Goal: Task Accomplishment & Management: Use online tool/utility

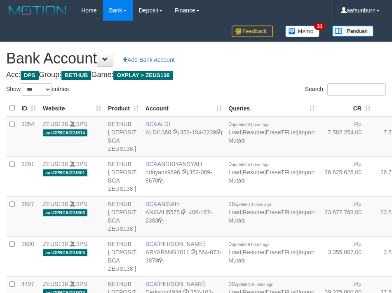
select select "***"
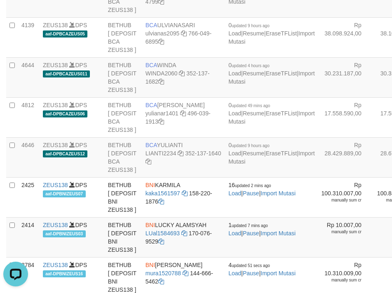
drag, startPoint x: 307, startPoint y: 103, endPoint x: 284, endPoint y: 110, distance: 24.7
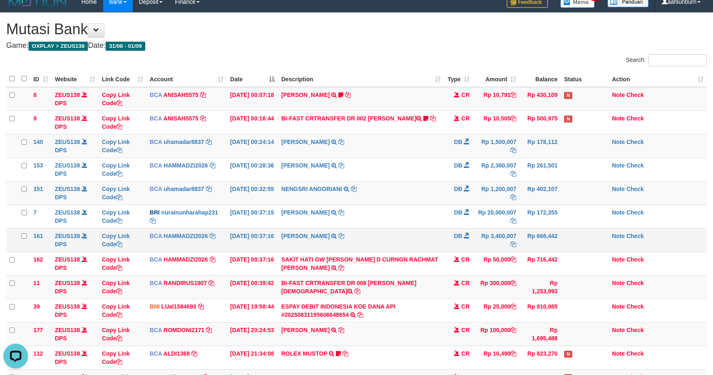
click at [454, 244] on td "DB" at bounding box center [458, 240] width 29 height 24
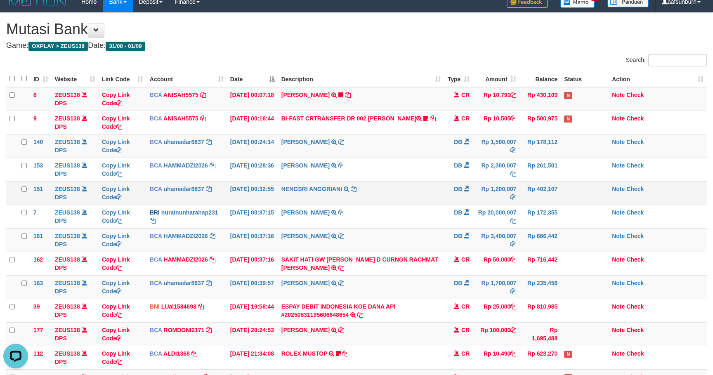
click at [506, 197] on td "Rp 1,200,007" at bounding box center [496, 193] width 47 height 24
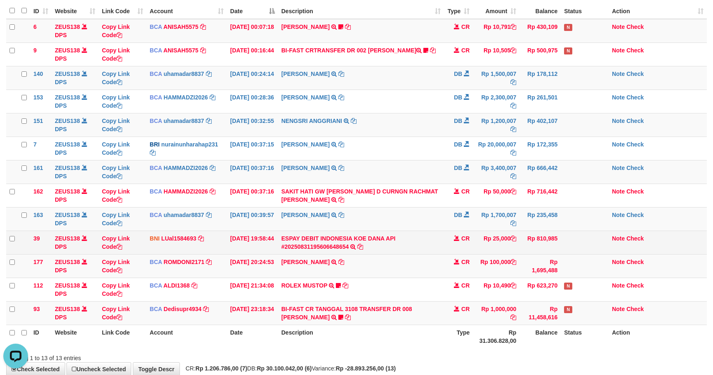
scroll to position [127, 0]
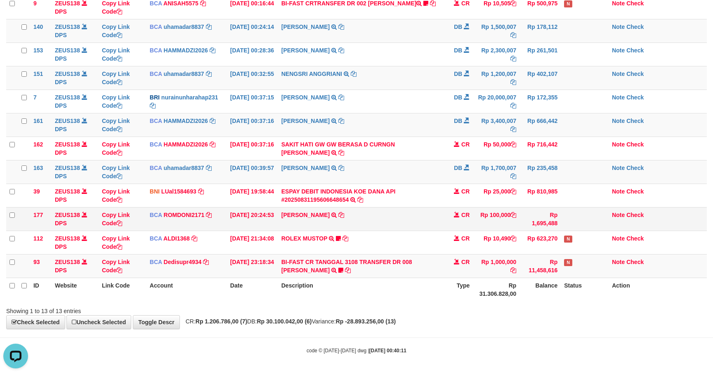
click at [415, 207] on td "ABDUL GAFUR SETORAN VIA CDM TANGGAL :31/08 31/08 WSID:Z3QA1 ABDUL GAFUR" at bounding box center [361, 219] width 166 height 24
click at [374, 132] on td "MARWATI TRSF E-BANKING DB 0109/FTSCY/WS95031 3400007.00MARWATI" at bounding box center [361, 125] width 166 height 24
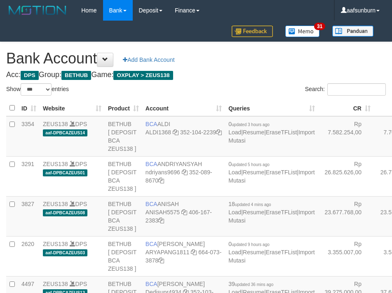
select select "***"
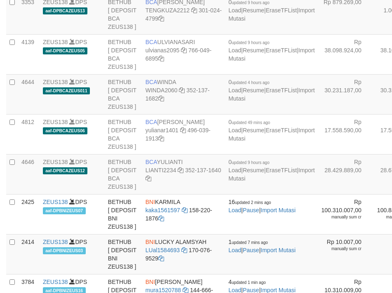
scroll to position [939, 0]
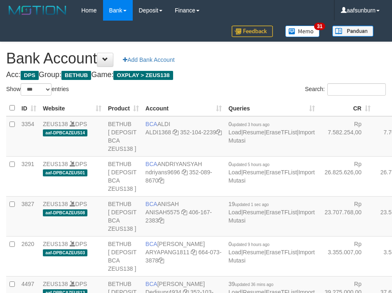
select select "***"
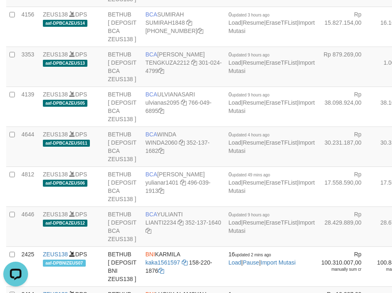
scroll to position [816, 0]
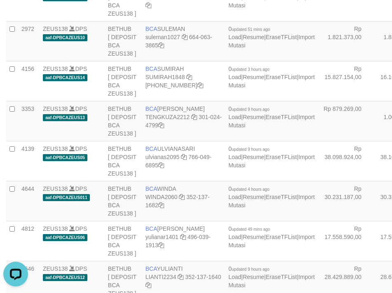
drag, startPoint x: 342, startPoint y: 75, endPoint x: 336, endPoint y: 78, distance: 7.2
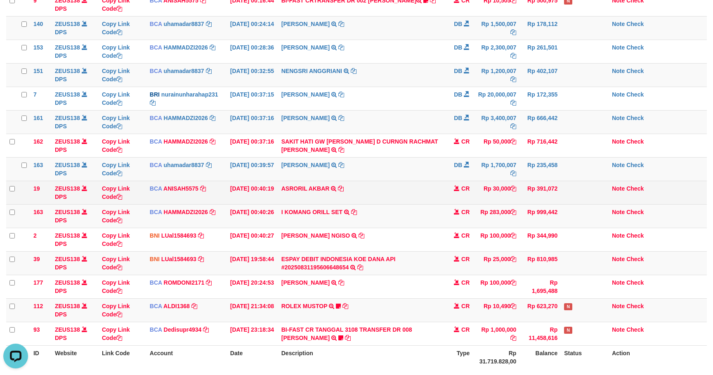
click at [453, 199] on td "CR" at bounding box center [458, 193] width 29 height 24
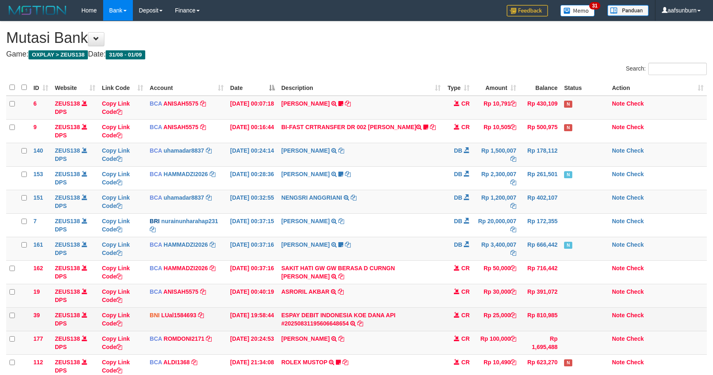
scroll to position [127, 0]
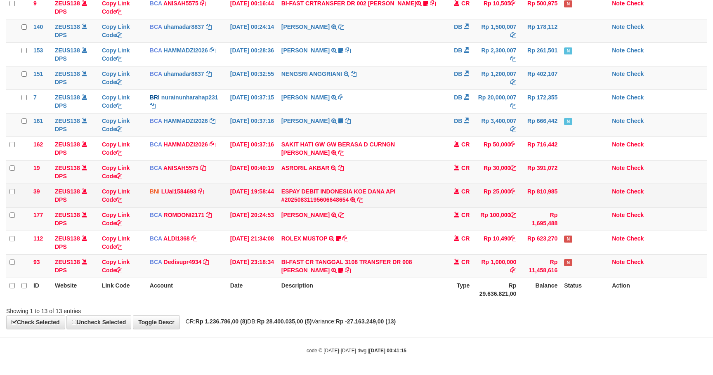
click at [453, 201] on td "CR" at bounding box center [458, 196] width 29 height 24
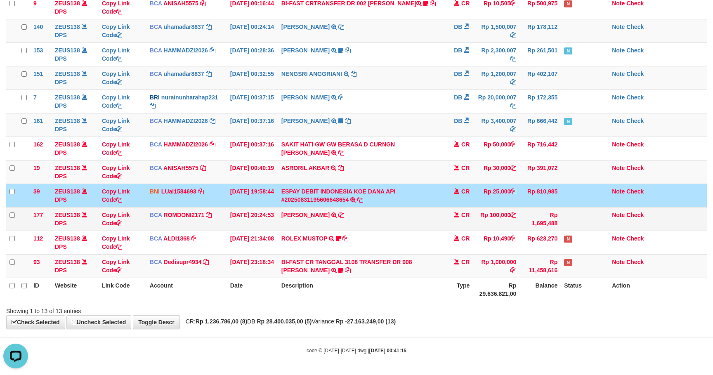
scroll to position [0, 0]
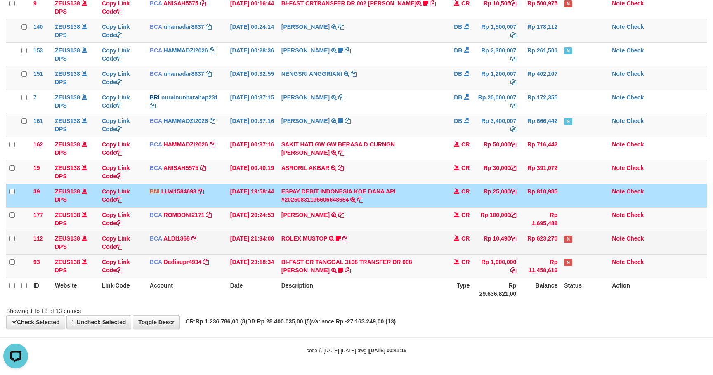
click at [400, 245] on td "ROLEX MUSTOP TRSF E-BANKING CR 3108/FTSCY/WS95051 10490.002025083152578293 TRFD…" at bounding box center [361, 243] width 166 height 24
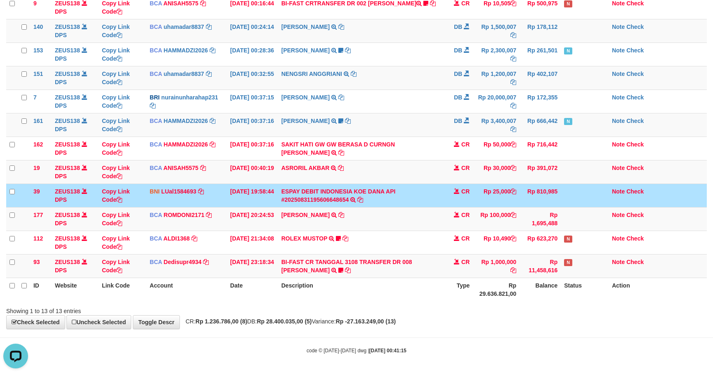
drag, startPoint x: 436, startPoint y: 285, endPoint x: 713, endPoint y: 248, distance: 279.7
click at [437, 284] on th "Description" at bounding box center [361, 290] width 166 height 24
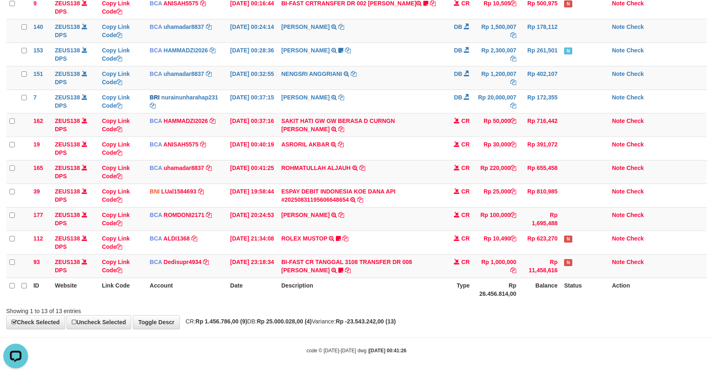
drag, startPoint x: 496, startPoint y: 180, endPoint x: 477, endPoint y: 337, distance: 158.4
click at [495, 187] on tbody "6 ZEUS138 DPS Copy Link Code BCA ANISAH5575 DPS ANISAH mutasi_20250901_3827 | 6…" at bounding box center [356, 125] width 701 height 306
click at [455, 166] on span at bounding box center [457, 168] width 6 height 6
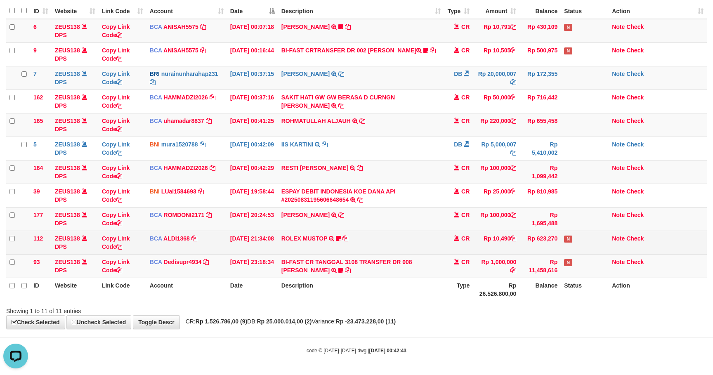
click at [504, 238] on td "Rp 10,490" at bounding box center [496, 243] width 47 height 24
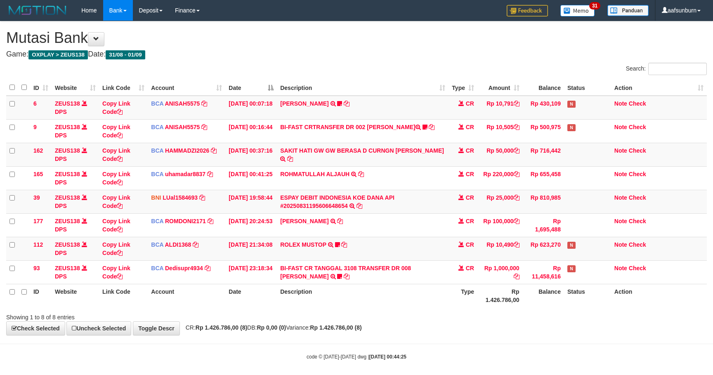
scroll to position [9, 0]
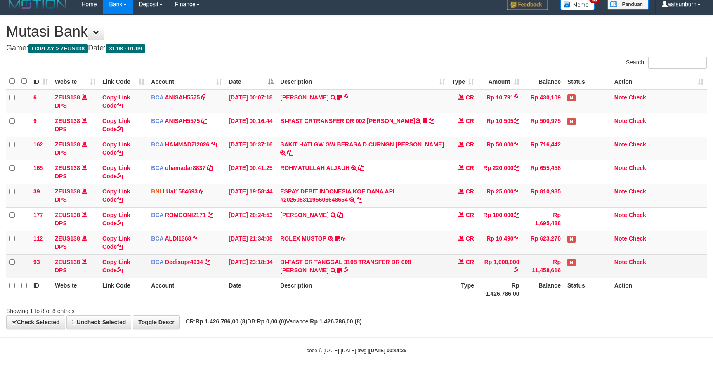
drag, startPoint x: 539, startPoint y: 281, endPoint x: 600, endPoint y: 272, distance: 62.1
click at [542, 280] on th "Balance" at bounding box center [543, 290] width 41 height 24
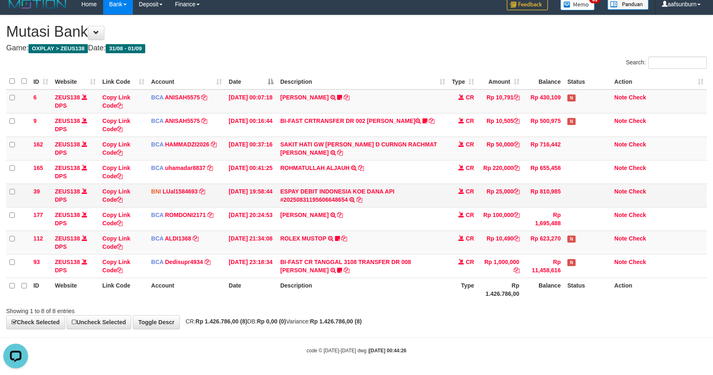
click at [561, 187] on td "Rp 810,985" at bounding box center [543, 196] width 41 height 24
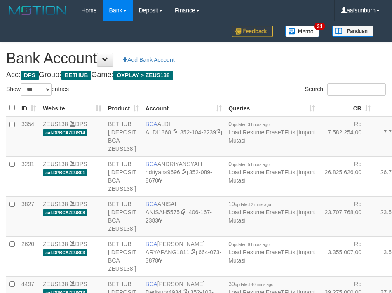
select select "***"
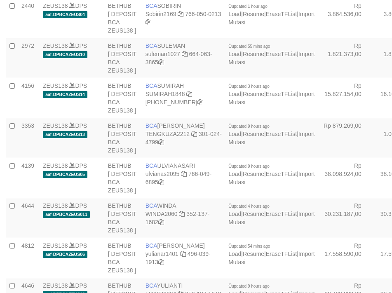
scroll to position [816, 0]
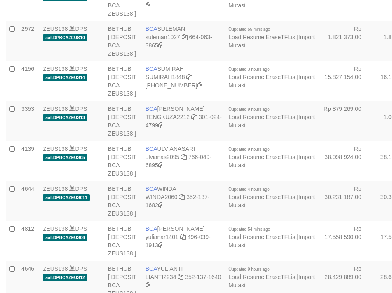
drag, startPoint x: 352, startPoint y: 64, endPoint x: 348, endPoint y: 66, distance: 4.2
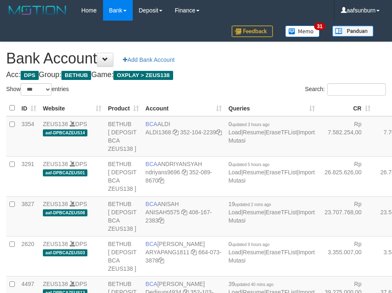
select select "***"
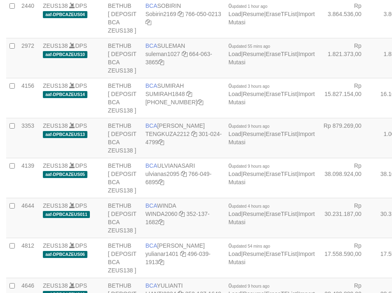
scroll to position [816, 0]
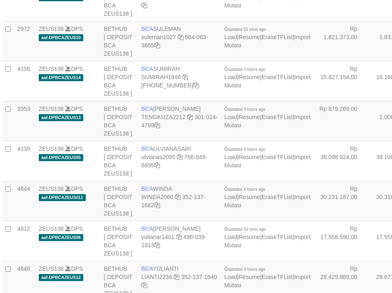
drag, startPoint x: 384, startPoint y: 62, endPoint x: 376, endPoint y: 64, distance: 7.8
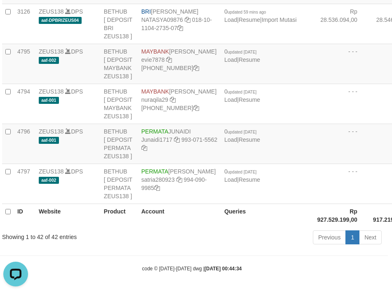
scroll to position [0, 0]
drag, startPoint x: 355, startPoint y: 111, endPoint x: 347, endPoint y: 114, distance: 8.6
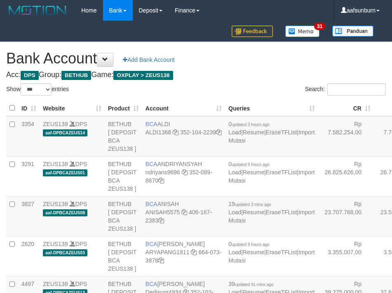
select select "***"
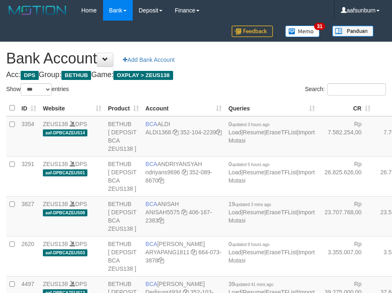
select select "***"
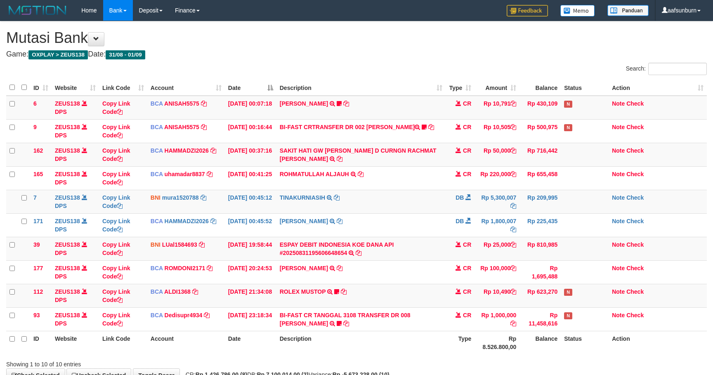
scroll to position [26, 0]
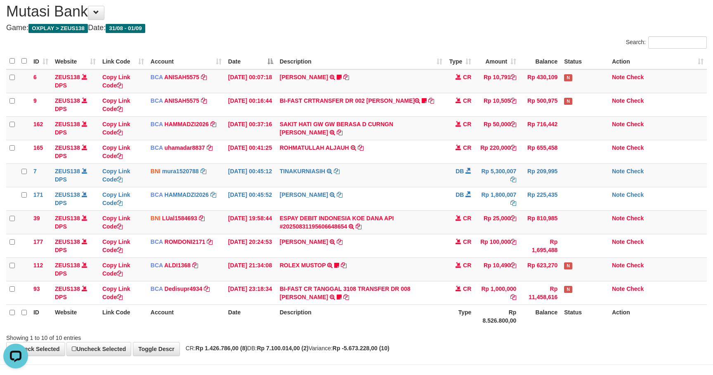
click at [569, 187] on td at bounding box center [585, 175] width 48 height 24
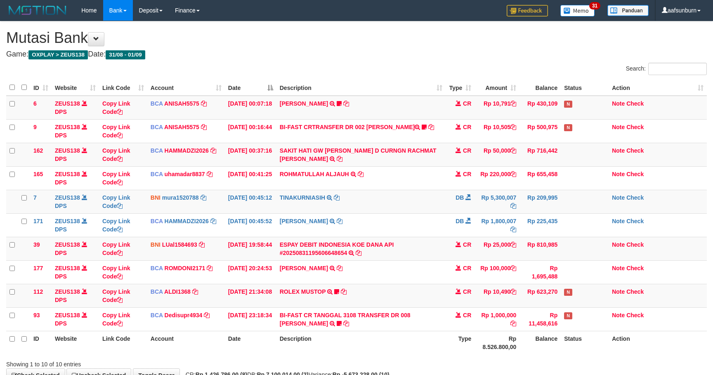
scroll to position [26, 0]
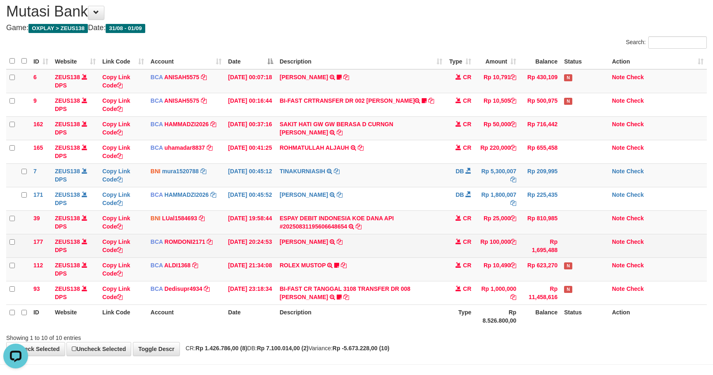
drag, startPoint x: 490, startPoint y: 248, endPoint x: 509, endPoint y: 251, distance: 19.3
click at [493, 249] on td "Rp 100,000" at bounding box center [496, 246] width 45 height 24
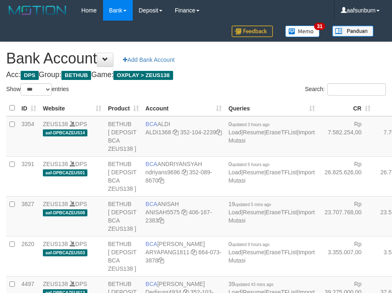
select select "***"
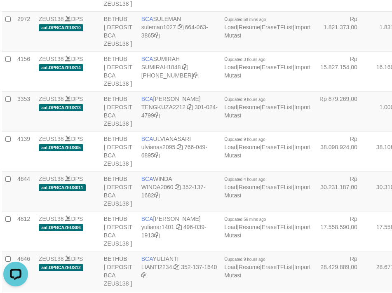
drag, startPoint x: 353, startPoint y: 31, endPoint x: 332, endPoint y: 48, distance: 26.7
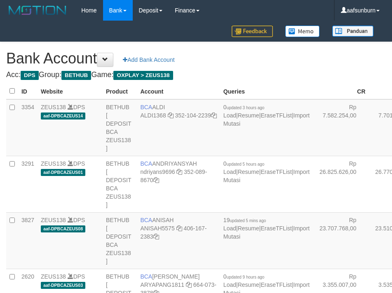
scroll to position [809, 4]
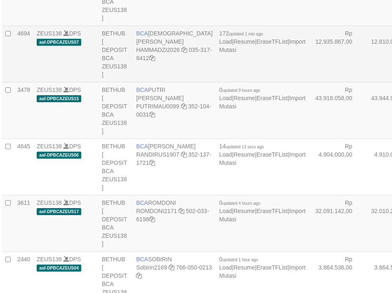
scroll to position [826, 4]
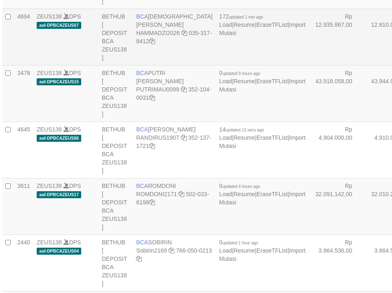
select select "***"
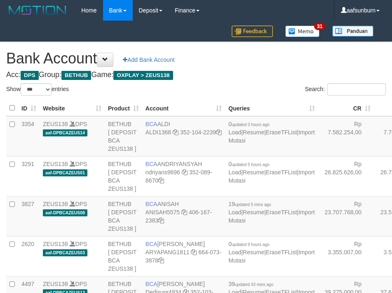
select select "***"
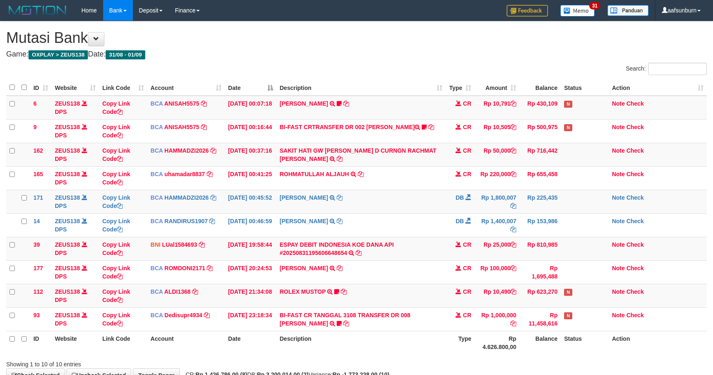
scroll to position [26, 0]
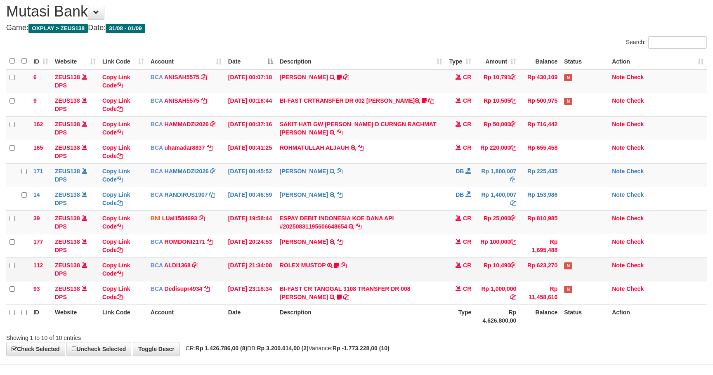
click at [505, 271] on td "Rp 10,490" at bounding box center [496, 269] width 45 height 24
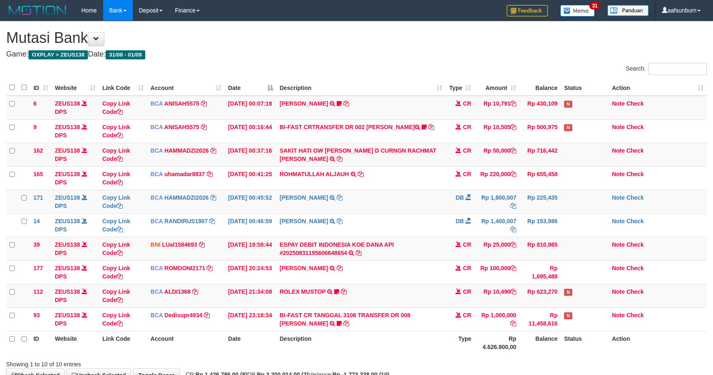
scroll to position [26, 0]
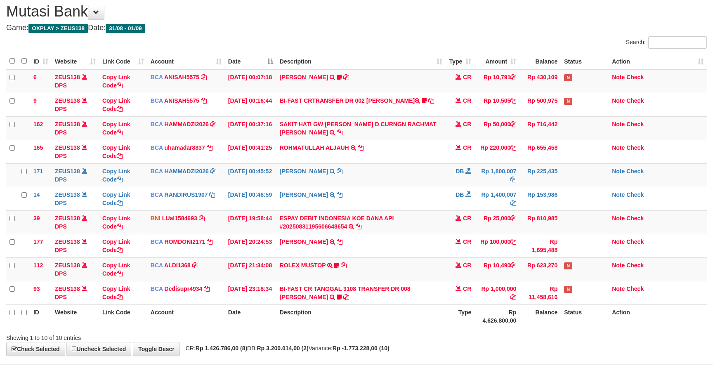
click at [505, 271] on td "Rp 10,490" at bounding box center [496, 269] width 45 height 24
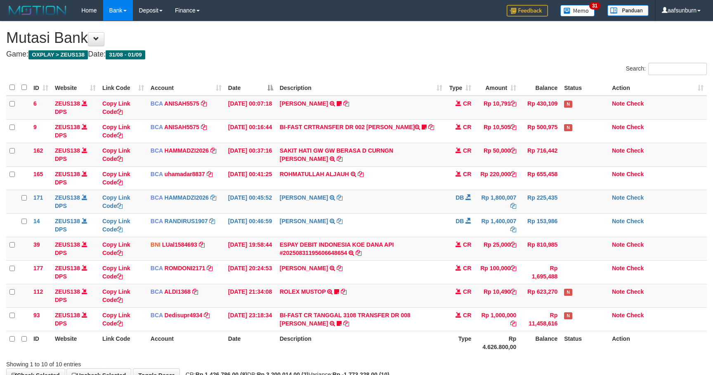
click at [505, 284] on td "Rp 10,490" at bounding box center [496, 296] width 45 height 24
click at [439, 244] on td "ESPAY DEBIT INDONESIA KOE DANA API #20250831195606648654 TRANSFER DARI ESPAY DE…" at bounding box center [361, 249] width 170 height 24
click at [410, 114] on td "[PERSON_NAME] TRSF E-BANKING CR 0109/FTSCY/WS95051 10791.002025090158083582 [PE…" at bounding box center [361, 108] width 170 height 24
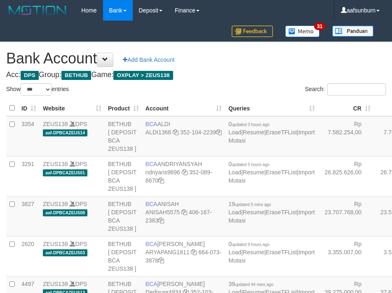
select select "***"
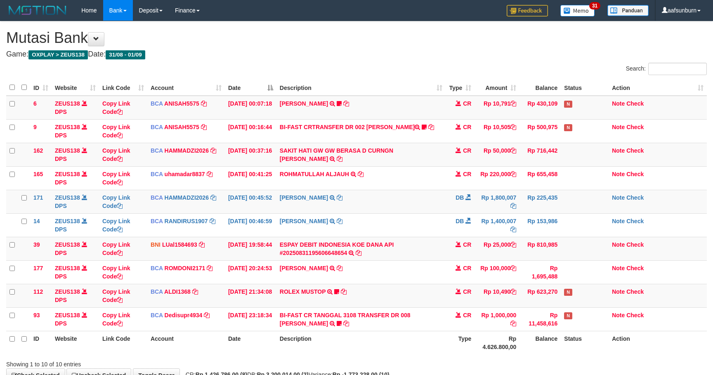
click at [401, 119] on td "[PERSON_NAME] TRSF E-BANKING CR 0109/FTSCY/WS95051 10791.002025090158083582 [PE…" at bounding box center [361, 108] width 170 height 24
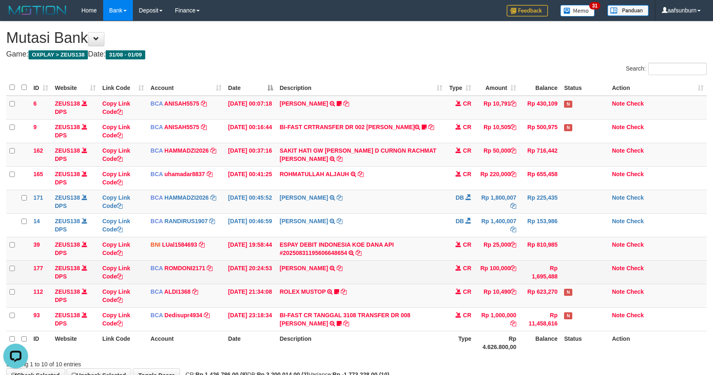
click at [280, 280] on td "ABDUL GAFUR SETORAN VIA CDM TANGGAL :31/08 31/08 WSID:Z3QA1 ABDUL GAFUR" at bounding box center [361, 272] width 170 height 24
click at [280, 279] on td "ABDUL GAFUR SETORAN VIA CDM TANGGAL :31/08 31/08 WSID:Z3QA1 ABDUL GAFUR" at bounding box center [361, 272] width 170 height 24
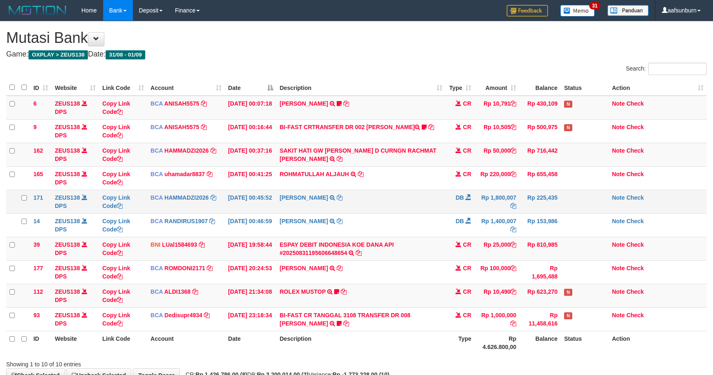
click at [421, 210] on td "SRI WAHYUNI TRSF E-BANKING DB 0109/FTSCY/WS95031 1800007.00SRI WAHYUNI" at bounding box center [361, 202] width 170 height 24
drag, startPoint x: 0, startPoint y: 0, endPoint x: 473, endPoint y: 213, distance: 518.7
click at [436, 213] on td "SRI WAHYUNI TRSF E-BANKING DB 0109/FTSCY/WS95031 1800007.00SRI WAHYUNI" at bounding box center [361, 202] width 170 height 24
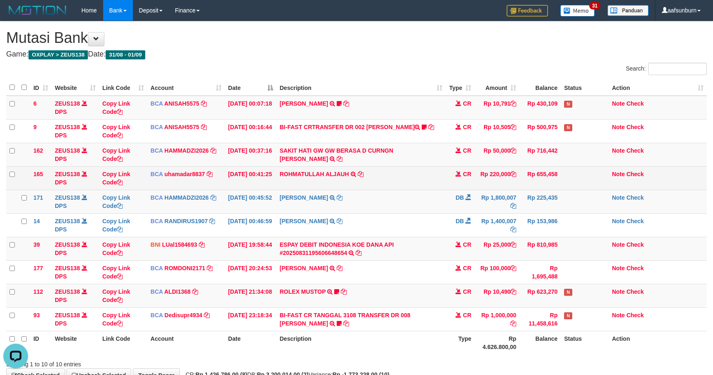
click at [521, 169] on td "Rp 655,458" at bounding box center [539, 178] width 41 height 24
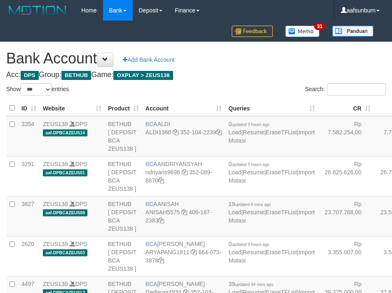
select select "***"
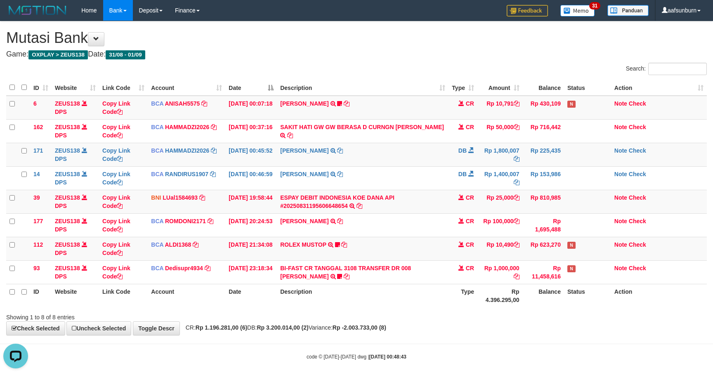
click at [319, 64] on div "Search:" at bounding box center [356, 70] width 713 height 14
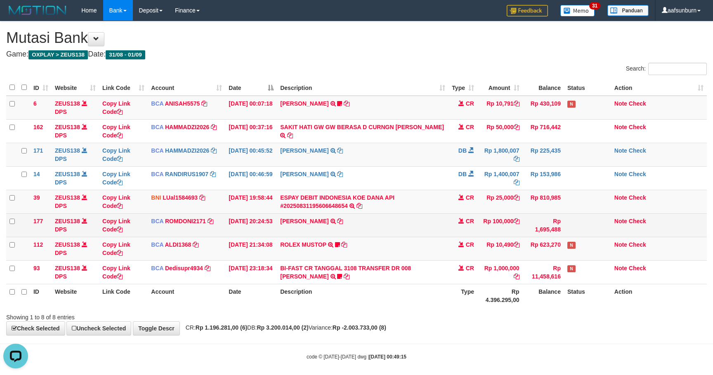
click at [474, 218] on td "CR" at bounding box center [462, 225] width 29 height 24
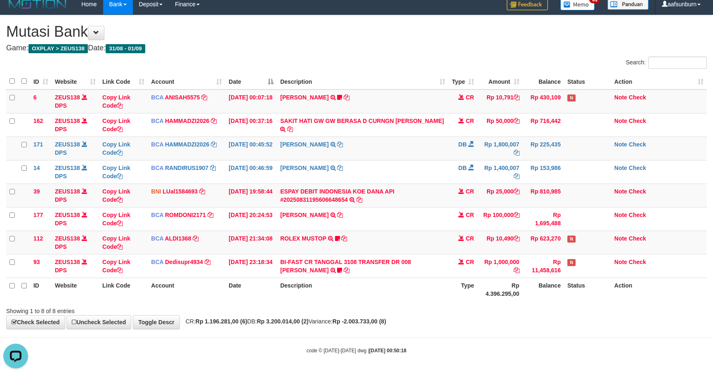
scroll to position [9, 0]
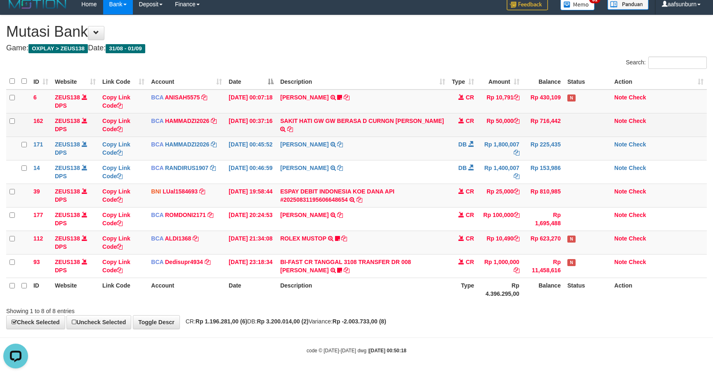
click at [390, 114] on td "SAKIT HATI GW GW BERASA D CURNGN RACHMAT AGUS SAPUT TRSF E-BANKING CR 0109/FTSC…" at bounding box center [363, 125] width 172 height 24
click at [390, 118] on link "SAKIT HATI GW GW BERASA D CURNGN RACHMAT AGUS SAPUT" at bounding box center [362, 121] width 164 height 7
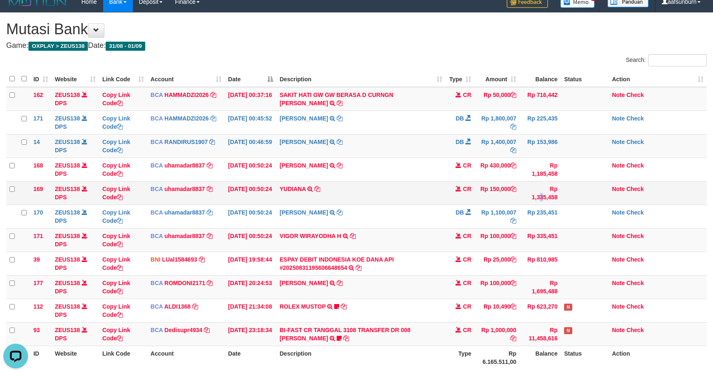
click at [560, 189] on td "Rp 1,335,458" at bounding box center [539, 193] width 41 height 24
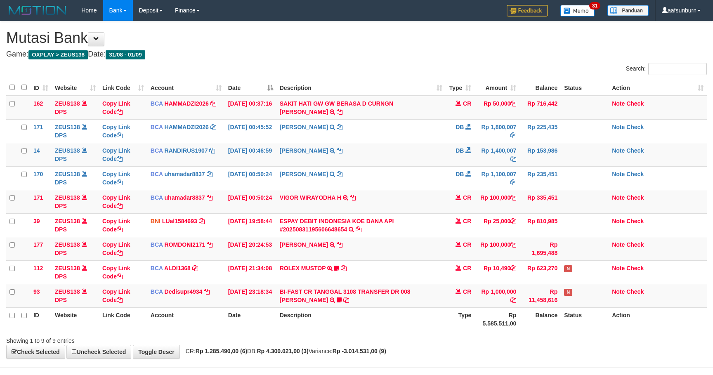
scroll to position [9, 0]
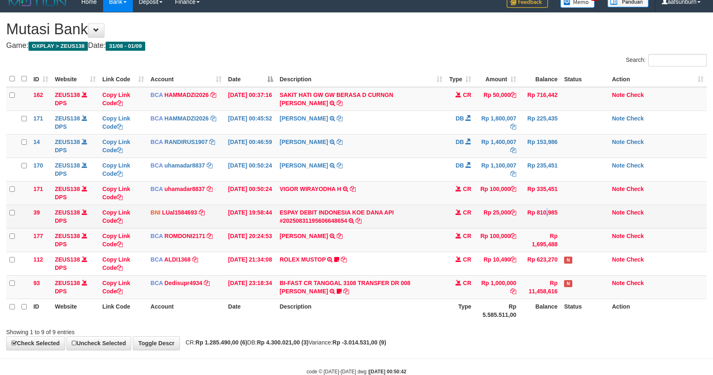
click at [531, 224] on td "Rp 810,985" at bounding box center [539, 217] width 41 height 24
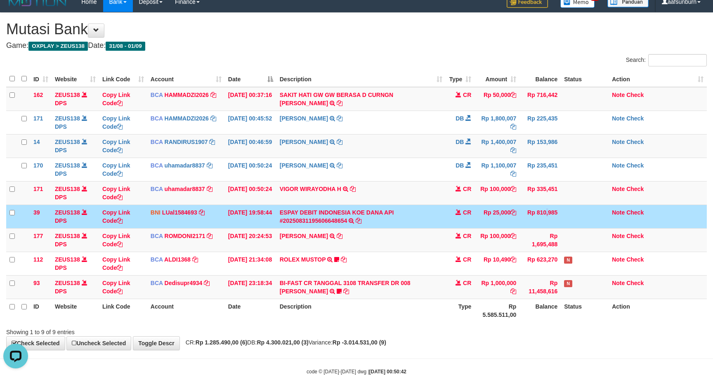
scroll to position [0, 0]
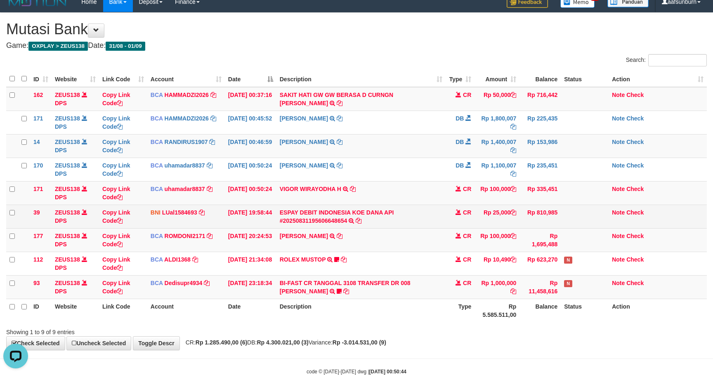
click at [545, 214] on td "Rp 810,985" at bounding box center [539, 217] width 41 height 24
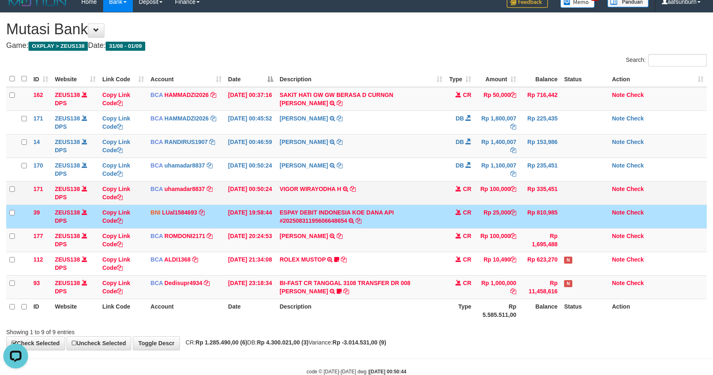
click at [521, 205] on tbody "162 ZEUS138 DPS Copy Link Code BCA HAMMADZI2026 DPS MUHAMMAD ZIDAN KURNIAWAN mu…" at bounding box center [356, 193] width 701 height 212
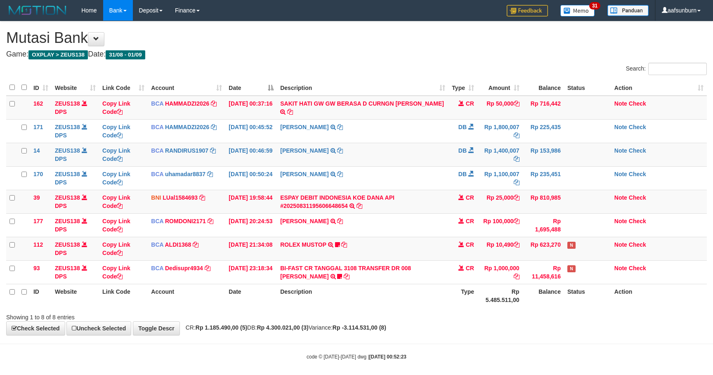
scroll to position [9, 0]
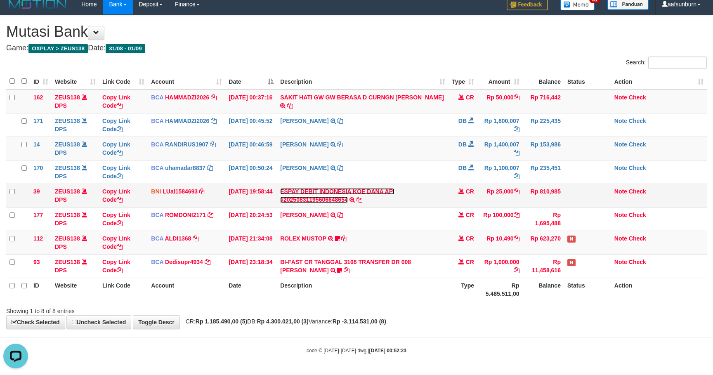
click at [324, 196] on link "ESPAY DEBIT INDONESIA KOE DANA API #20250831195606648654" at bounding box center [337, 195] width 114 height 15
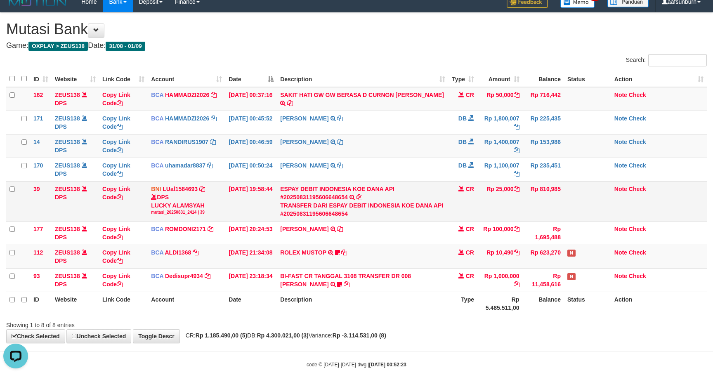
click at [194, 207] on div "DPS LUCKY ALAMSYAH mutasi_20250831_2414 | 39" at bounding box center [186, 204] width 71 height 22
copy div "LUCKY ALAMSYAH"
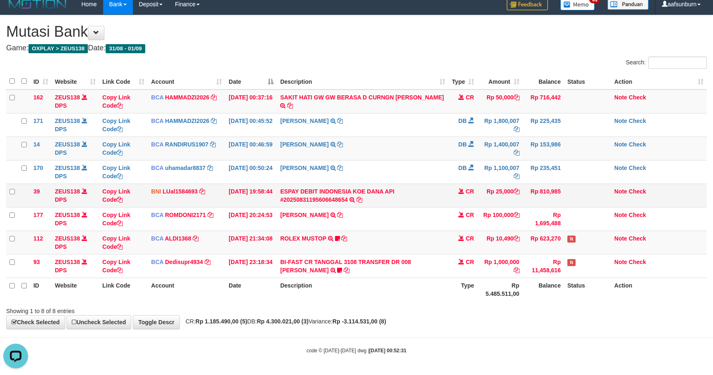
click at [329, 176] on td "SRI WAHYUNI TRSF E-BANKING DB 0109/FTSCY/WS95031 1100007.00SRI WAHYUNI" at bounding box center [363, 172] width 172 height 24
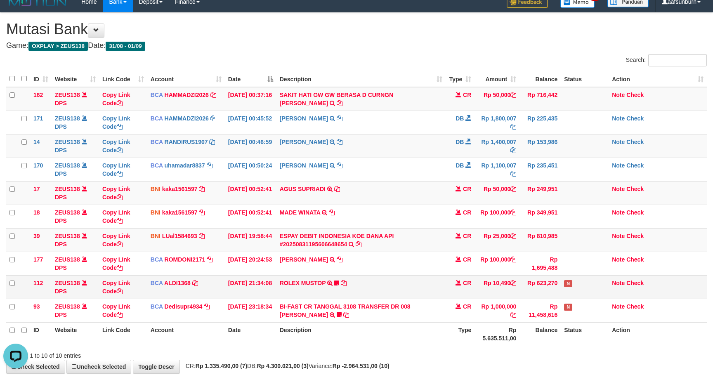
click at [520, 283] on td "Rp 623,270" at bounding box center [539, 287] width 41 height 24
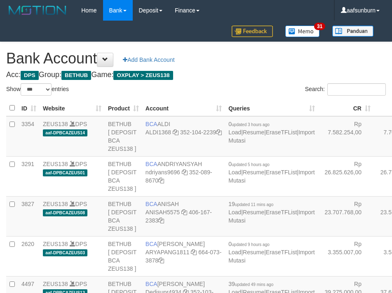
select select "***"
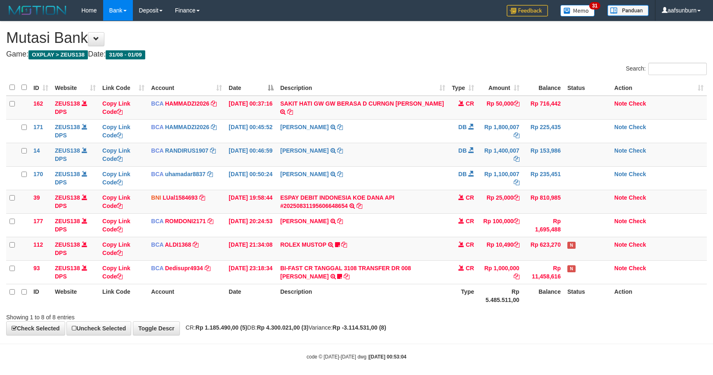
scroll to position [9, 0]
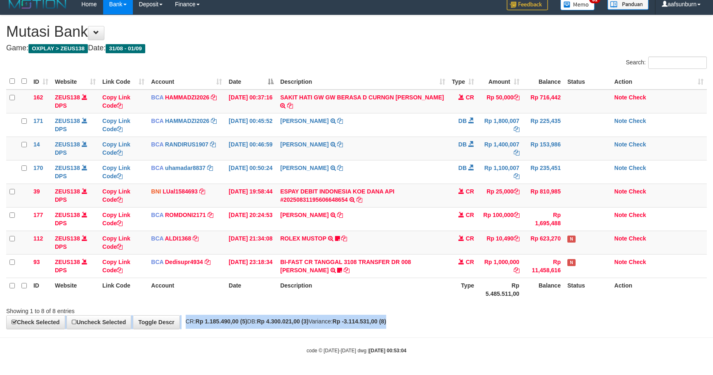
click at [551, 314] on div "**********" at bounding box center [356, 172] width 713 height 314
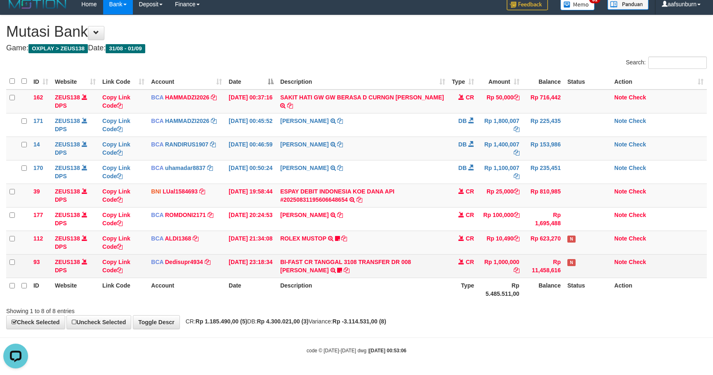
click at [533, 264] on td "Rp 11,458,616" at bounding box center [543, 266] width 41 height 24
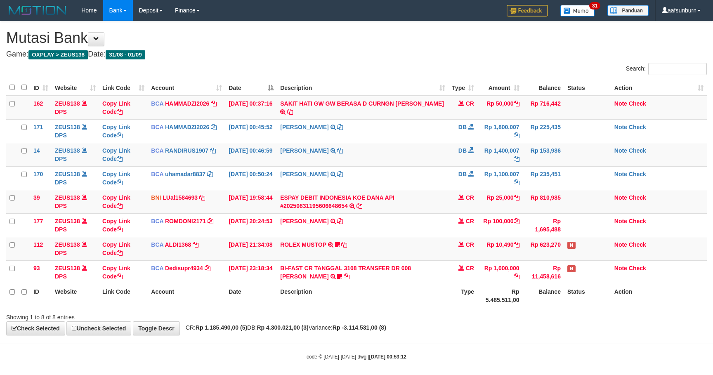
scroll to position [9, 0]
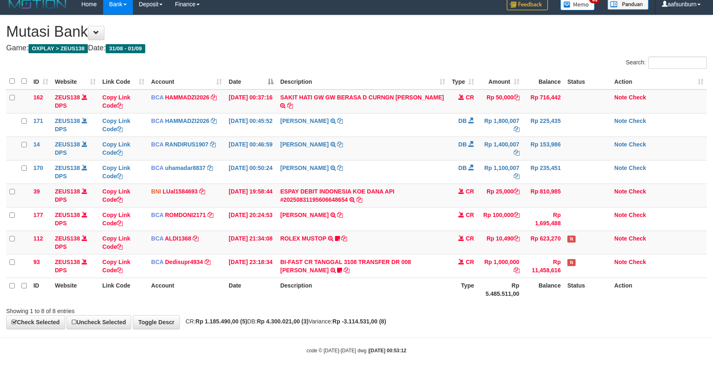
click at [489, 290] on th "Rp 5.485.511,00" at bounding box center [499, 290] width 45 height 24
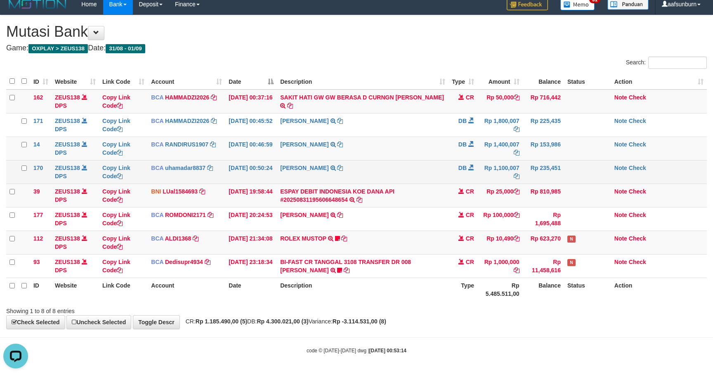
click at [444, 170] on td "SRI WAHYUNI TRSF E-BANKING DB 0109/FTSCY/WS95031 1100007.00SRI WAHYUNI" at bounding box center [363, 172] width 172 height 24
drag, startPoint x: 446, startPoint y: 171, endPoint x: 474, endPoint y: 186, distance: 31.9
click at [447, 172] on td "SRI WAHYUNI TRSF E-BANKING DB 0109/FTSCY/WS95031 1100007.00SRI WAHYUNI" at bounding box center [363, 172] width 172 height 24
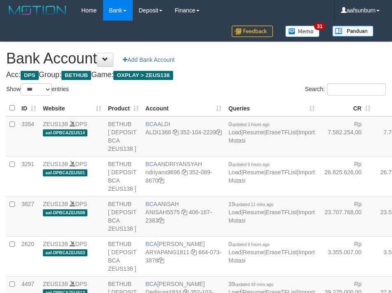
select select "***"
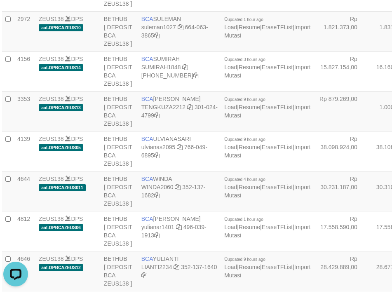
drag, startPoint x: 382, startPoint y: 92, endPoint x: 377, endPoint y: 97, distance: 6.8
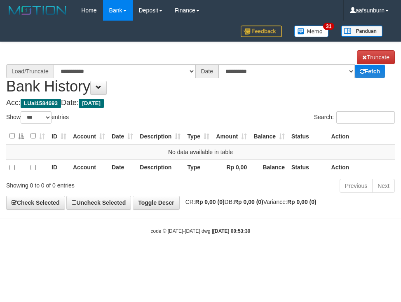
select select "***"
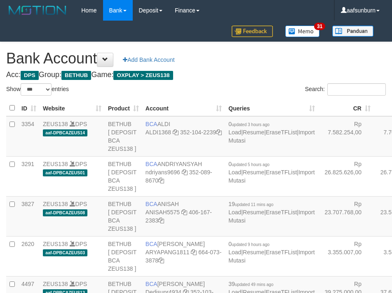
select select "***"
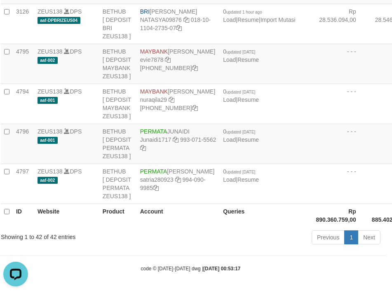
drag, startPoint x: 320, startPoint y: 97, endPoint x: 0, endPoint y: 175, distance: 329.0
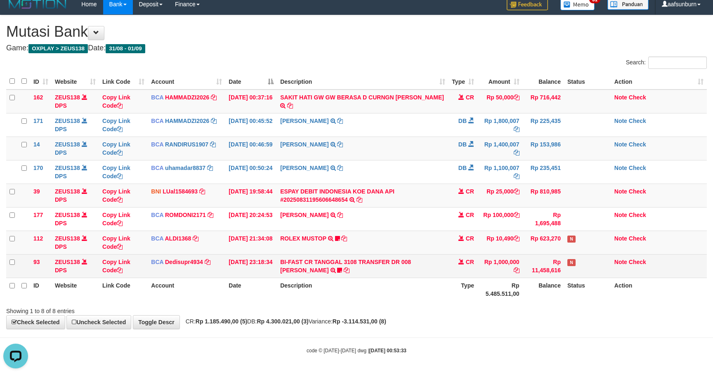
click at [486, 265] on td "Rp 1,000,000" at bounding box center [499, 266] width 45 height 24
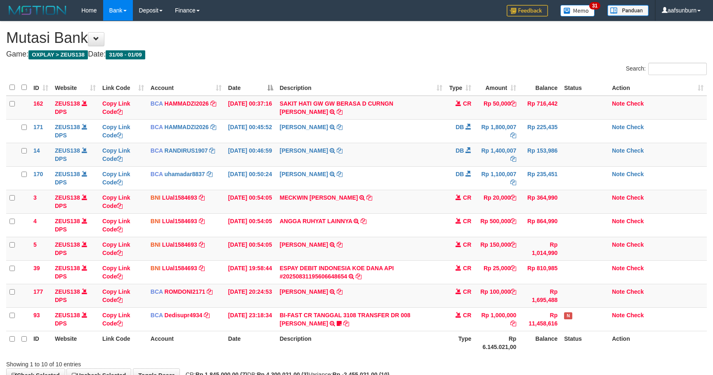
scroll to position [9, 0]
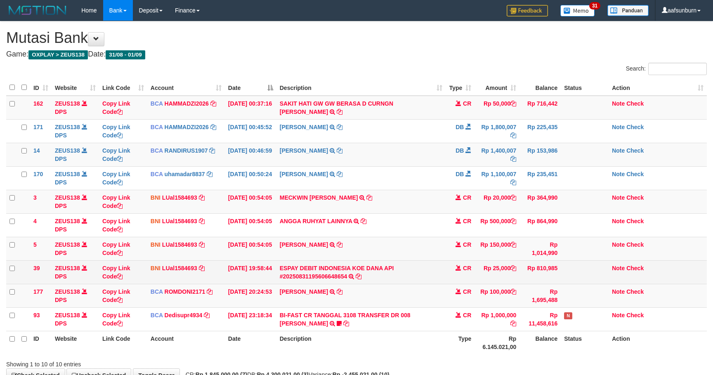
scroll to position [9, 0]
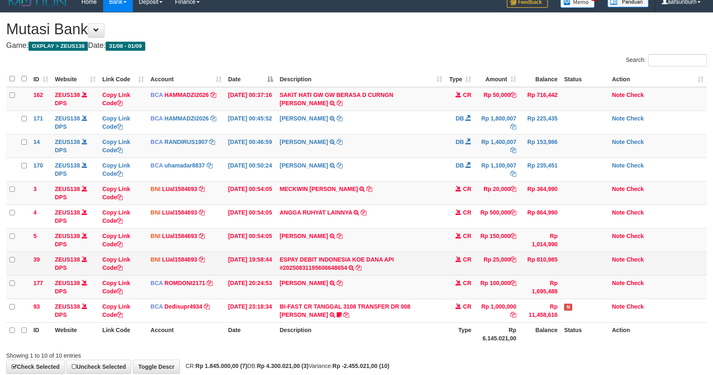
click at [554, 259] on td "Rp 810,985" at bounding box center [539, 264] width 41 height 24
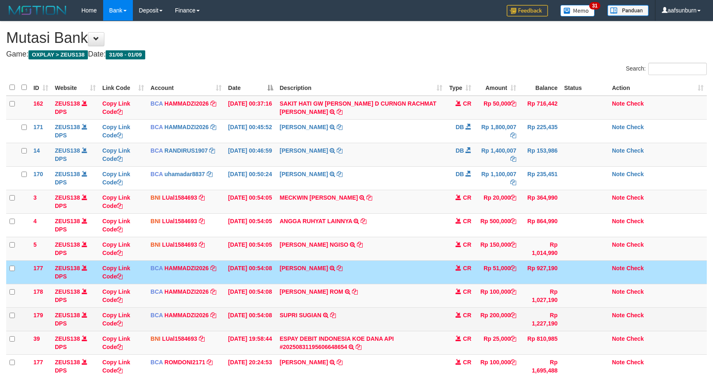
scroll to position [9, 0]
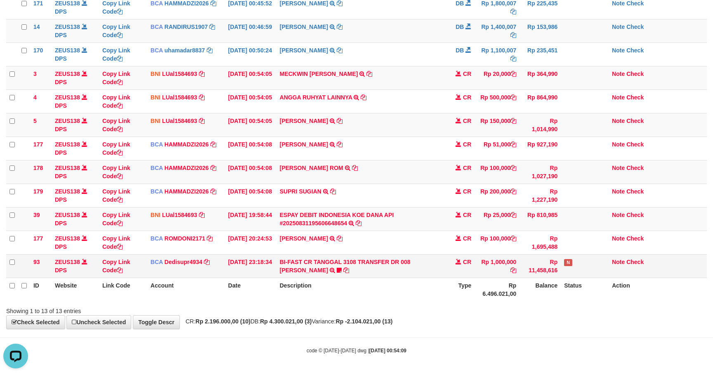
click at [533, 273] on td "Rp 11,458,616" at bounding box center [539, 266] width 41 height 24
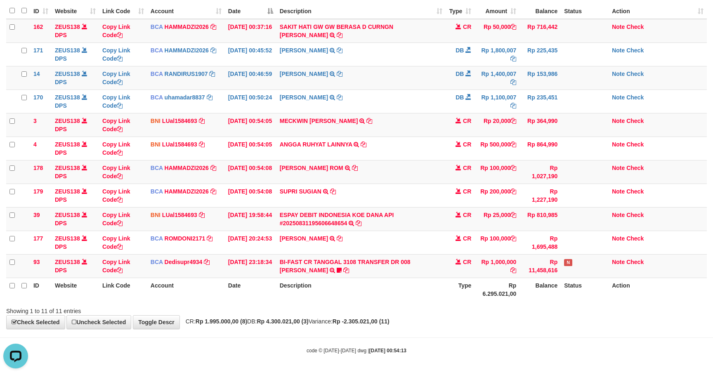
drag, startPoint x: 565, startPoint y: 279, endPoint x: 646, endPoint y: 293, distance: 82.4
click at [569, 280] on th "Status" at bounding box center [585, 290] width 48 height 24
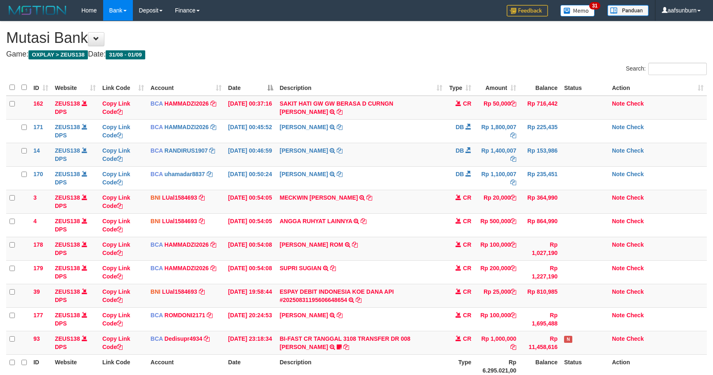
scroll to position [80, 0]
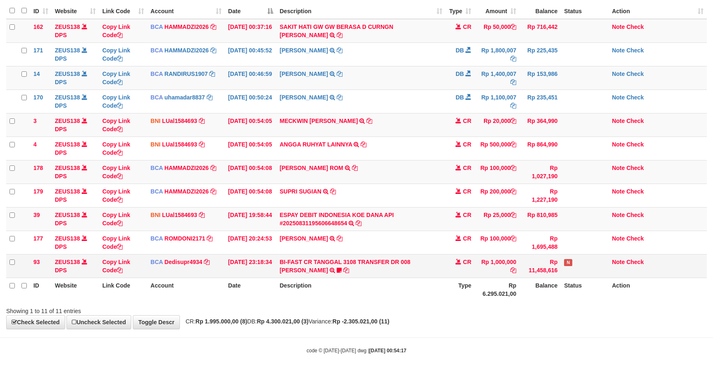
click at [557, 264] on td "Rp 11,458,616" at bounding box center [539, 266] width 41 height 24
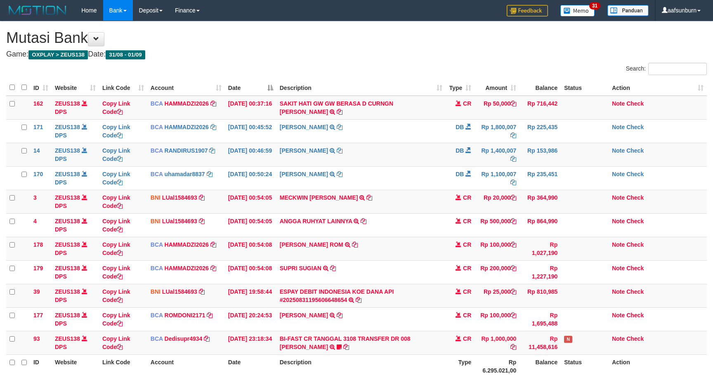
scroll to position [80, 0]
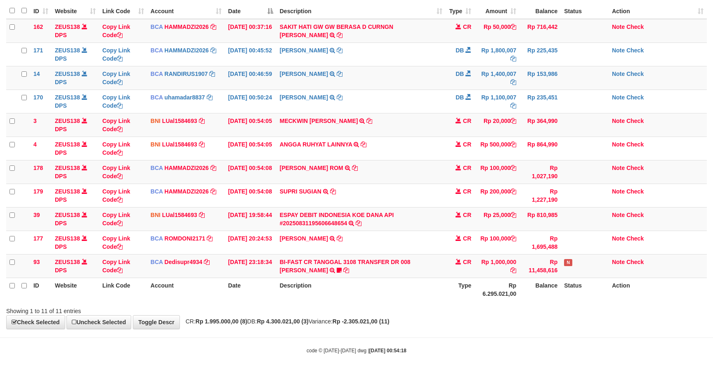
click at [570, 268] on td "N" at bounding box center [585, 266] width 48 height 24
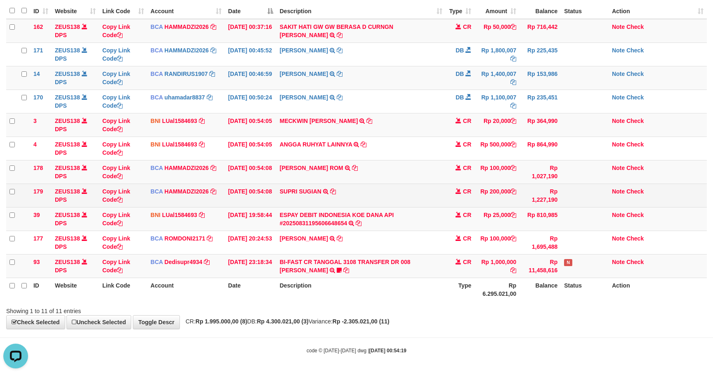
click at [446, 196] on tr "179 ZEUS138 DPS Copy Link Code BCA HAMMADZI2026 DPS MUHAMMAD ZIDAN KURNIAWAN mu…" at bounding box center [356, 196] width 701 height 24
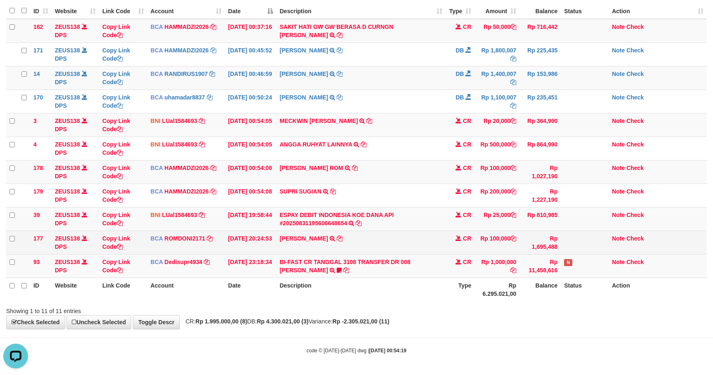
drag, startPoint x: 446, startPoint y: 196, endPoint x: 523, endPoint y: 237, distance: 87.1
click at [448, 199] on td "CR" at bounding box center [460, 196] width 29 height 24
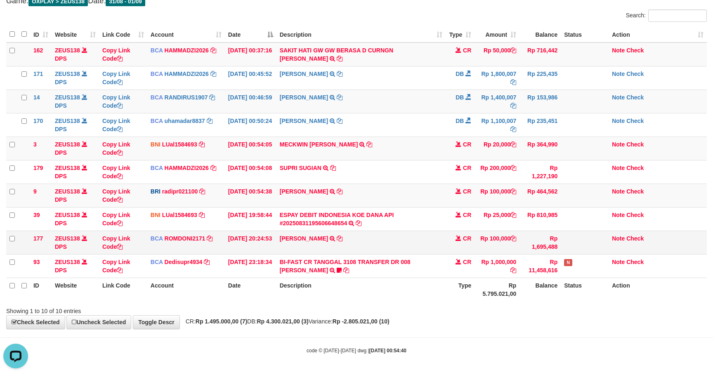
drag, startPoint x: 604, startPoint y: 262, endPoint x: 586, endPoint y: 252, distance: 21.1
click at [601, 260] on td "N" at bounding box center [585, 266] width 48 height 24
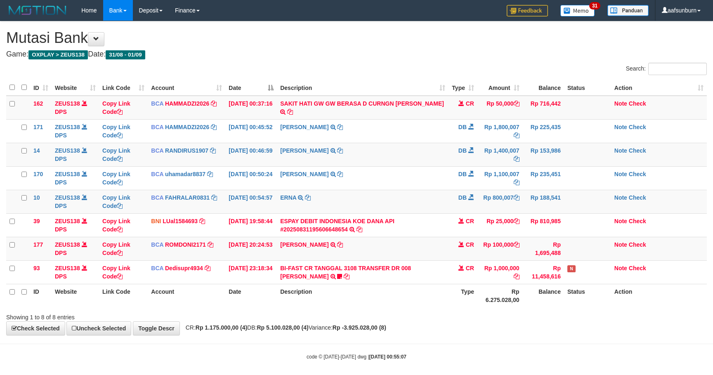
click at [505, 317] on div "Showing 1 to 8 of 8 entries" at bounding box center [356, 316] width 713 height 12
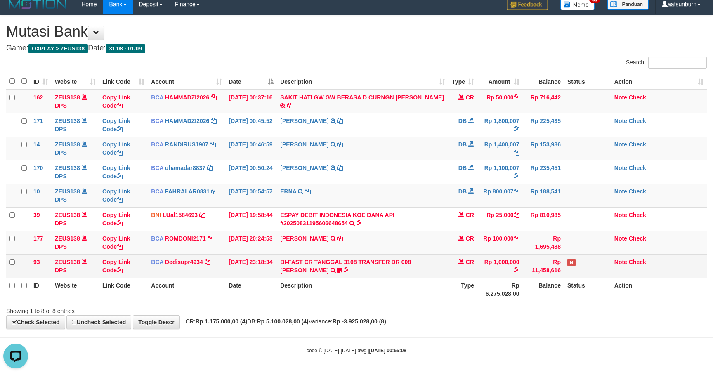
click at [459, 259] on span at bounding box center [461, 262] width 6 height 6
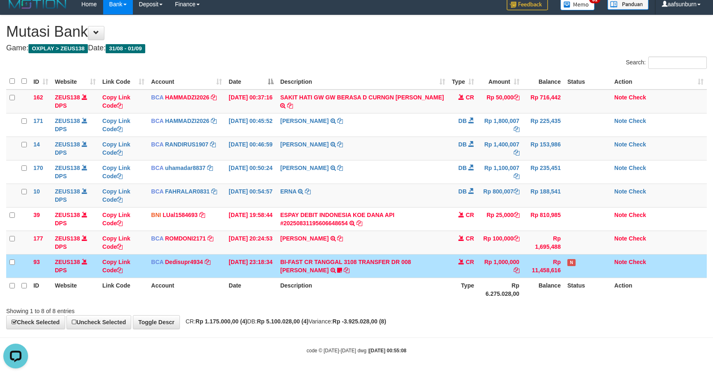
click at [438, 257] on td "BI-FAST CR TANGGAL 3108 TRANSFER DR 008 TOTO TAUFIK HIDAYA BI-FAST CR TANGGAL :…" at bounding box center [363, 266] width 172 height 24
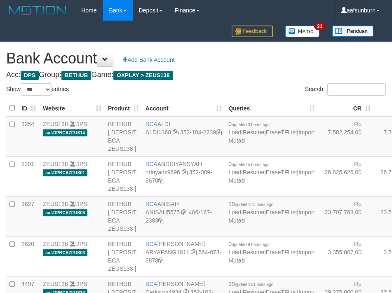
select select "***"
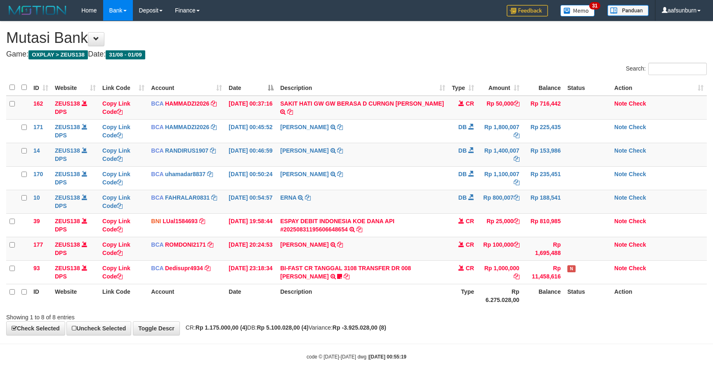
scroll to position [9, 0]
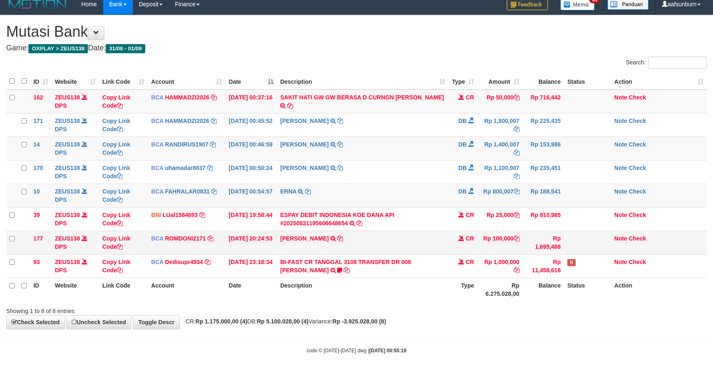
click at [436, 252] on td "[PERSON_NAME] SETORAN VIA CDM TANGGAL :31/08 31/08 WSID:Z3QA1 [PERSON_NAME]" at bounding box center [363, 243] width 172 height 24
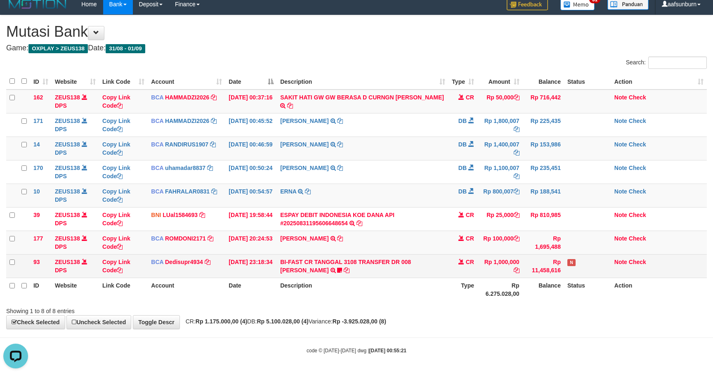
click at [536, 271] on td "Rp 11,458,616" at bounding box center [543, 266] width 41 height 24
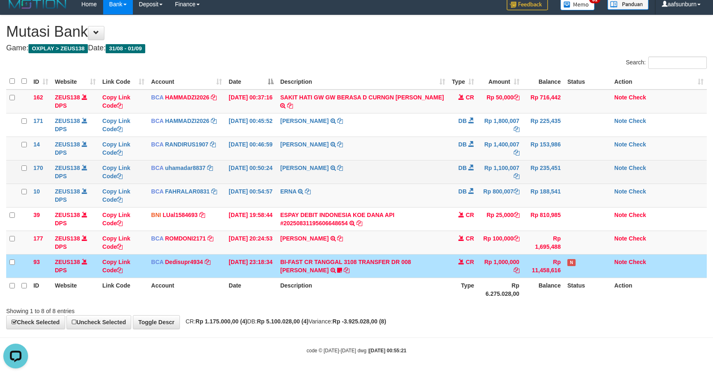
click at [463, 176] on td "DB" at bounding box center [462, 172] width 29 height 24
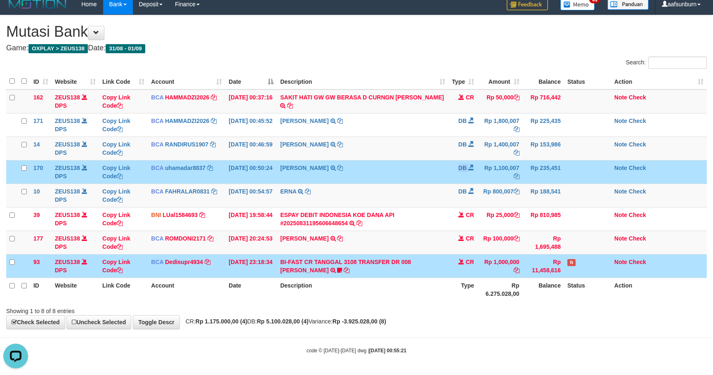
click at [463, 176] on td "DB" at bounding box center [462, 172] width 29 height 24
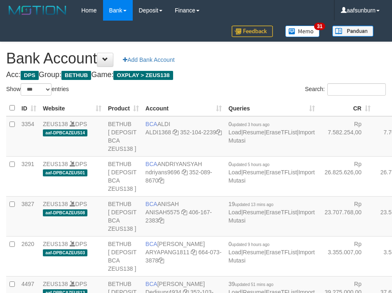
select select "***"
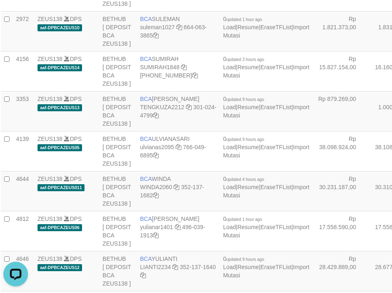
drag, startPoint x: 330, startPoint y: 106, endPoint x: 310, endPoint y: 111, distance: 21.0
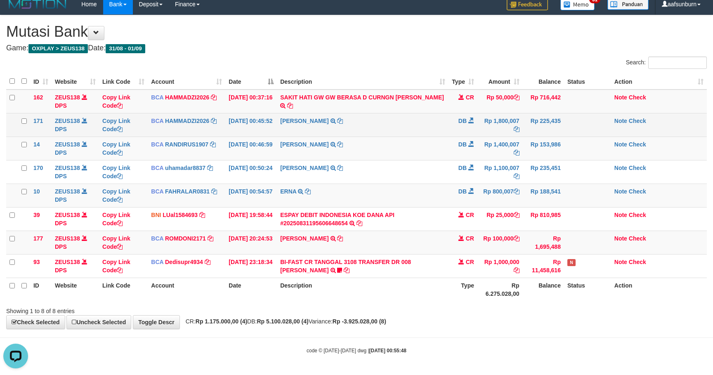
click at [483, 120] on td "Rp 1,800,007" at bounding box center [499, 125] width 45 height 24
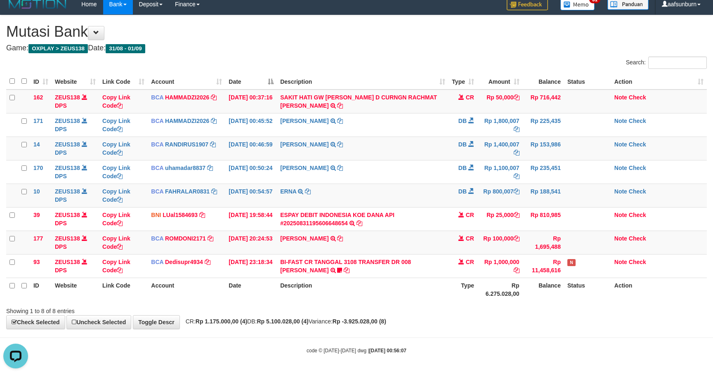
click at [547, 301] on div "ID Website Link Code Account Date Description Type Amount Balance Status Action…" at bounding box center [356, 187] width 713 height 233
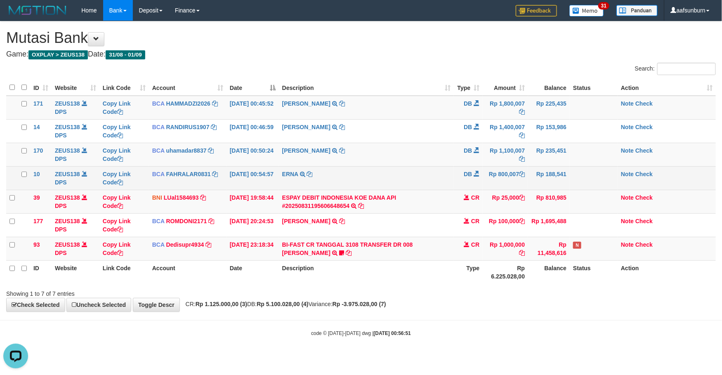
click at [498, 171] on td "Rp 800,007" at bounding box center [505, 178] width 45 height 24
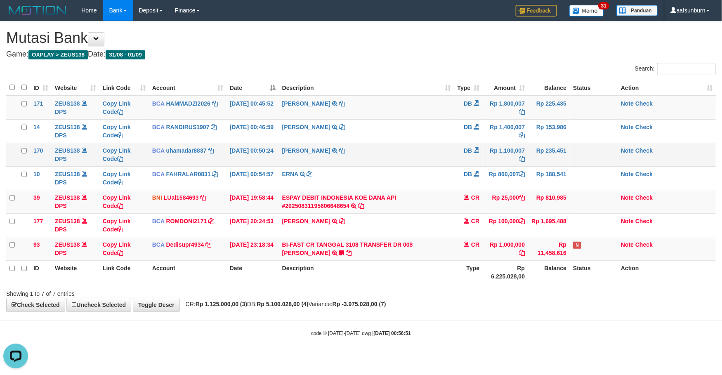
click at [489, 163] on td "Rp 1,100,007" at bounding box center [505, 155] width 45 height 24
drag, startPoint x: 484, startPoint y: 161, endPoint x: 718, endPoint y: 206, distance: 238.2
click at [490, 163] on td "Rp 1,100,007" at bounding box center [505, 155] width 45 height 24
click at [468, 318] on body "Toggle navigation Home Bank Account List Load By Website Group [OXPLAY] ZEUS138…" at bounding box center [361, 179] width 722 height 358
drag, startPoint x: 539, startPoint y: 155, endPoint x: 547, endPoint y: 199, distance: 45.0
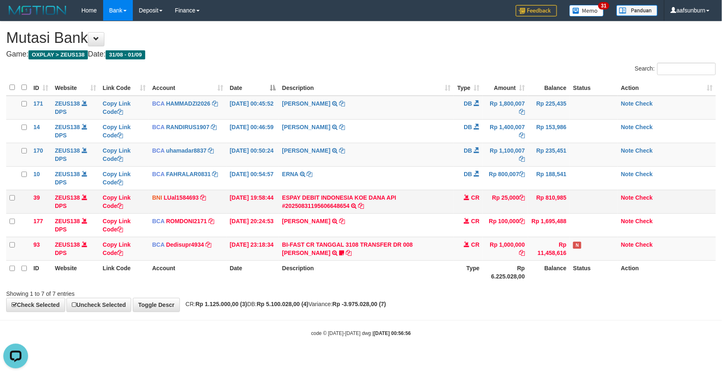
click at [539, 157] on td "Rp 235,451" at bounding box center [549, 155] width 42 height 24
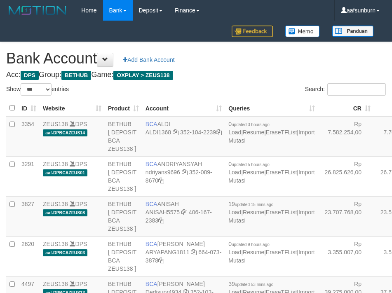
select select "***"
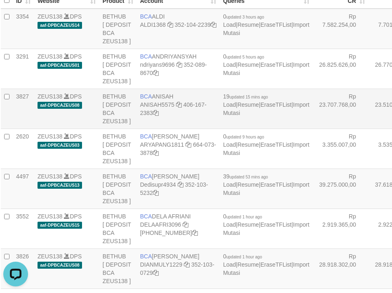
click at [369, 129] on td "Rp 23.510.021,00" at bounding box center [397, 109] width 56 height 40
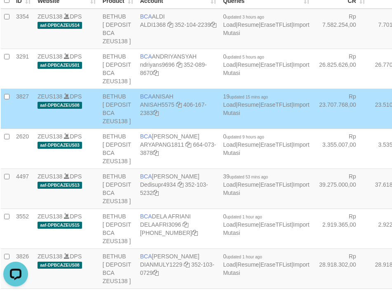
scroll to position [955, 5]
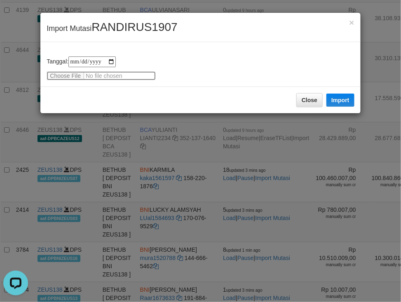
type input "**********"
click at [335, 99] on button "Import" at bounding box center [341, 100] width 28 height 13
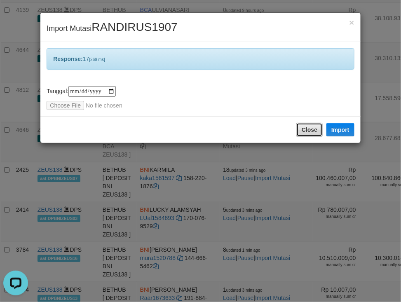
click at [312, 127] on button "Close" at bounding box center [310, 130] width 26 height 14
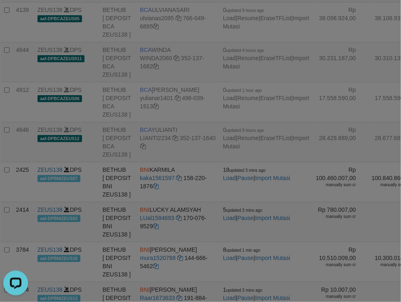
drag, startPoint x: 312, startPoint y: 127, endPoint x: 306, endPoint y: 127, distance: 5.8
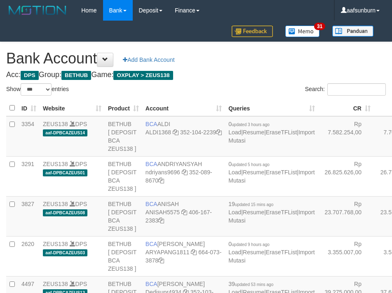
select select "***"
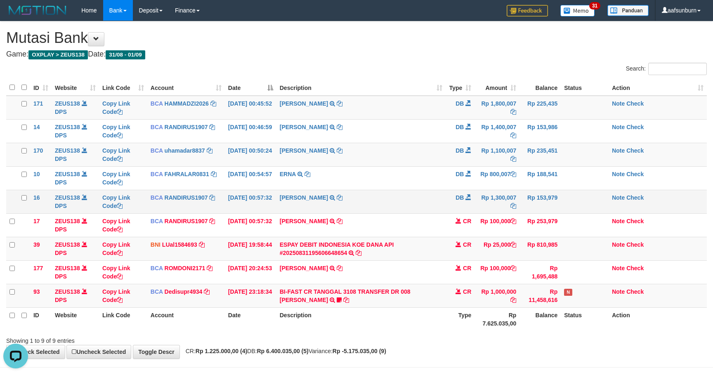
drag, startPoint x: 472, startPoint y: 207, endPoint x: 469, endPoint y: 212, distance: 5.4
click at [470, 207] on td "DB" at bounding box center [460, 202] width 29 height 24
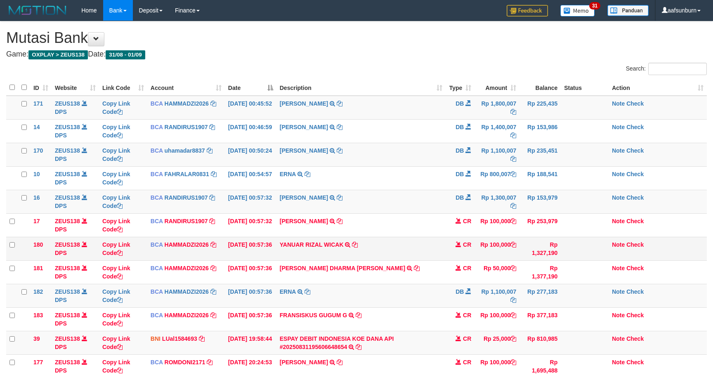
click at [469, 255] on td "CR" at bounding box center [460, 249] width 29 height 24
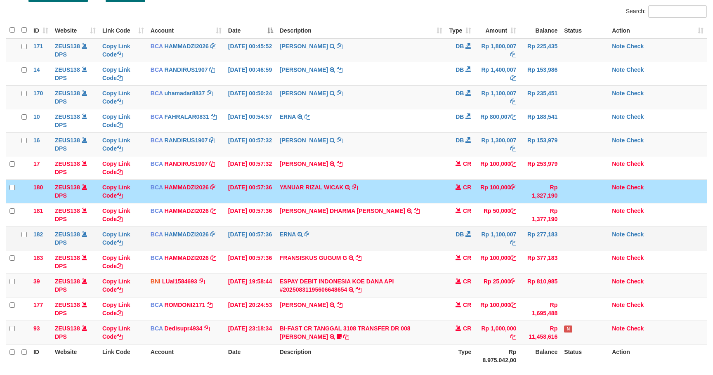
scroll to position [127, 0]
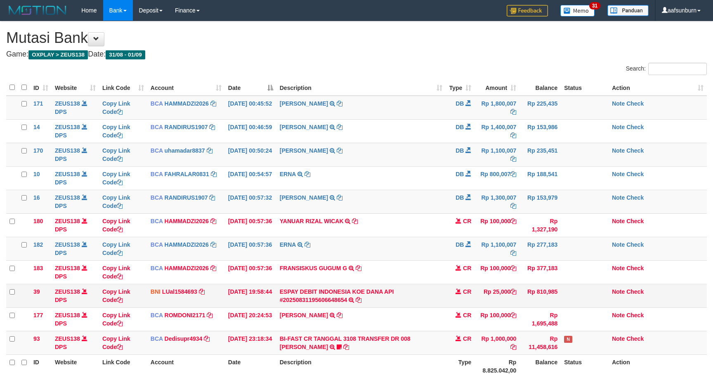
click at [477, 290] on td "Rp 25,000" at bounding box center [496, 296] width 45 height 24
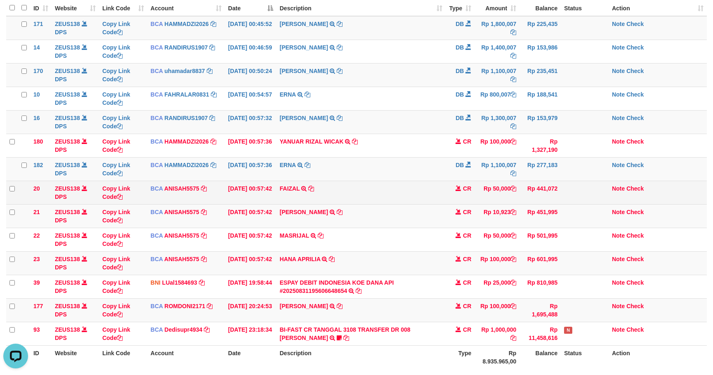
click at [481, 182] on td "Rp 50,000" at bounding box center [496, 193] width 45 height 24
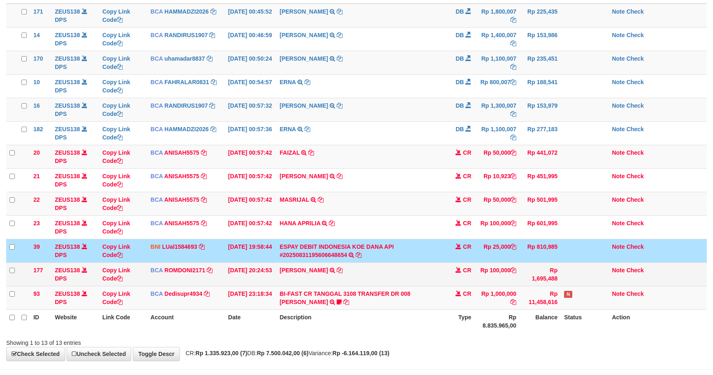
drag, startPoint x: 444, startPoint y: 261, endPoint x: 441, endPoint y: 276, distance: 15.6
click at [444, 262] on td "ESPAY DEBIT INDONESIA KOE DANA API #20250831195606648654 TRANSFER DARI ESPAY DE…" at bounding box center [361, 251] width 170 height 24
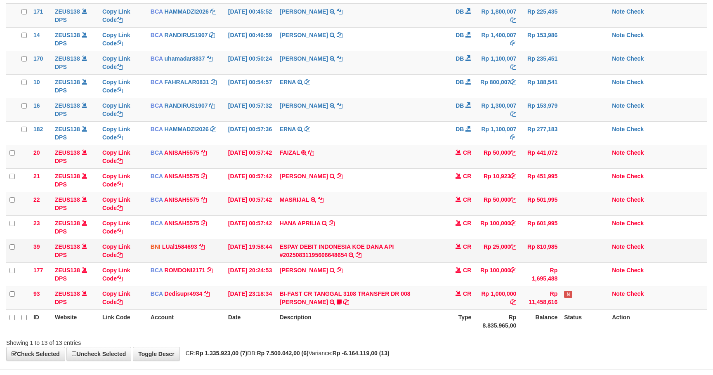
click at [422, 245] on td "ESPAY DEBIT INDONESIA KOE DANA API #20250831195606648654 TRANSFER DARI ESPAY DE…" at bounding box center [361, 251] width 170 height 24
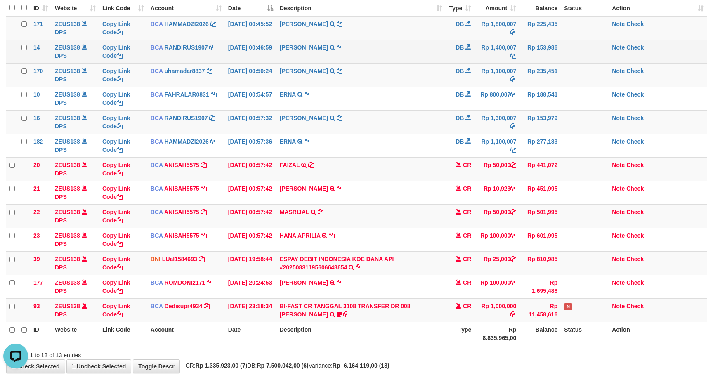
click at [347, 50] on td "SRI WAHYUNI TRSF E-BANKING DB 0109/FTSCY/WS95031 1400007.00SRI WAHYUNI" at bounding box center [361, 52] width 170 height 24
click at [120, 59] on td "Copy Link Code" at bounding box center [123, 52] width 48 height 24
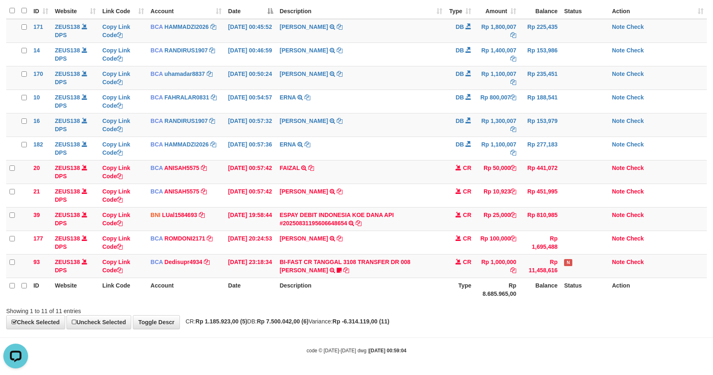
click at [567, 293] on th "Status" at bounding box center [585, 290] width 48 height 24
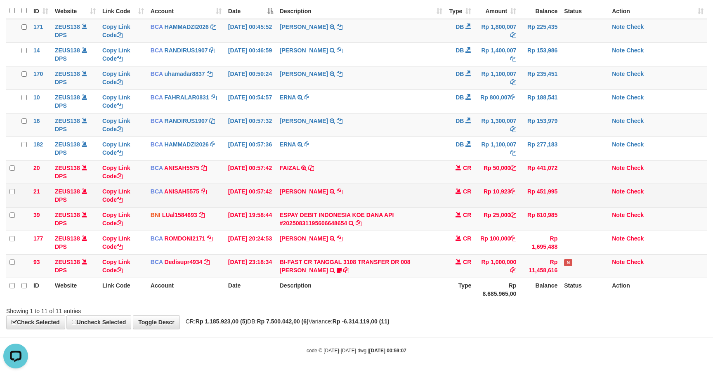
click at [515, 198] on tr "21 ZEUS138 DPS Copy Link Code BCA ANISAH5575 DPS [PERSON_NAME] mutasi_20250901_…" at bounding box center [356, 196] width 701 height 24
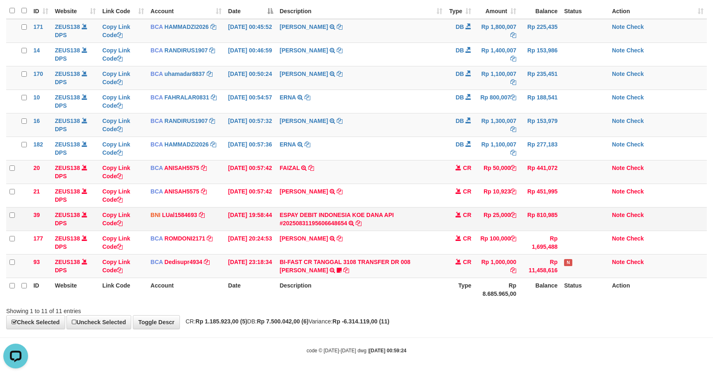
click at [524, 225] on td "Rp 810,985" at bounding box center [539, 219] width 41 height 24
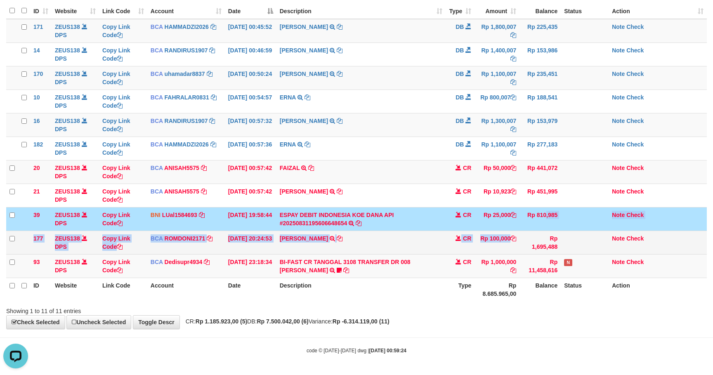
drag, startPoint x: 528, startPoint y: 224, endPoint x: 529, endPoint y: 232, distance: 7.4
click at [529, 232] on tbody "171 ZEUS138 DPS Copy Link Code BCA HAMMADZI2026 DPS MUHAMMAD ZIDAN KURNIAWAN mu…" at bounding box center [356, 148] width 701 height 259
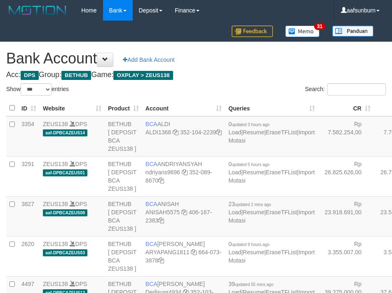
select select "***"
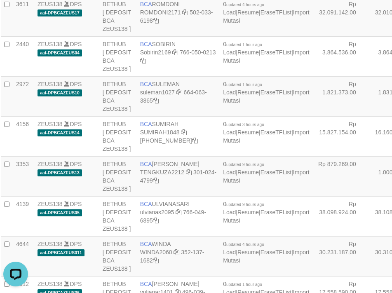
drag, startPoint x: 321, startPoint y: 111, endPoint x: 316, endPoint y: 114, distance: 5.6
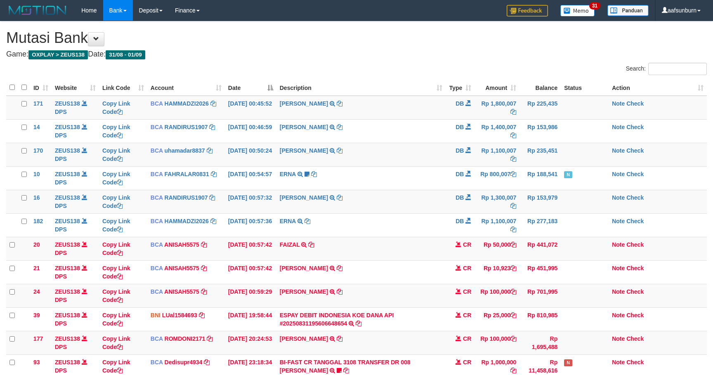
scroll to position [80, 0]
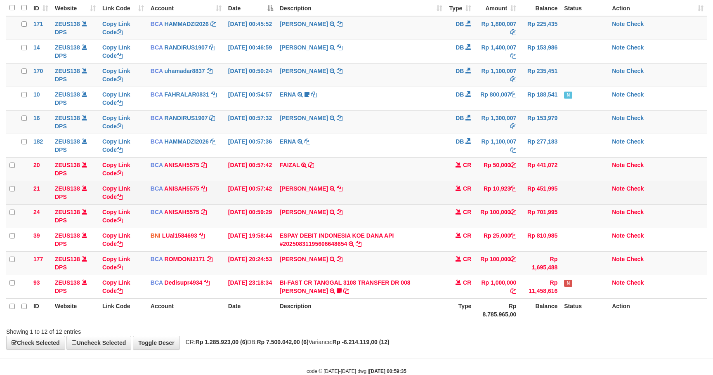
drag, startPoint x: 577, startPoint y: 192, endPoint x: 599, endPoint y: 196, distance: 23.1
click at [577, 192] on td at bounding box center [585, 193] width 48 height 24
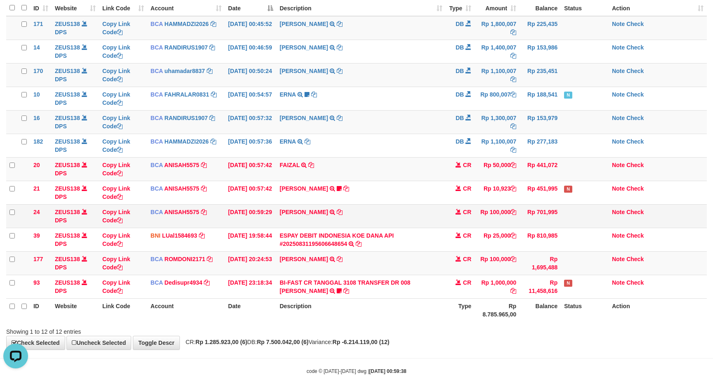
click at [560, 215] on tr "24 ZEUS138 DPS Copy Link Code BCA ANISAH5575 DPS ANISAH mutasi_20250901_3827 | …" at bounding box center [356, 216] width 701 height 24
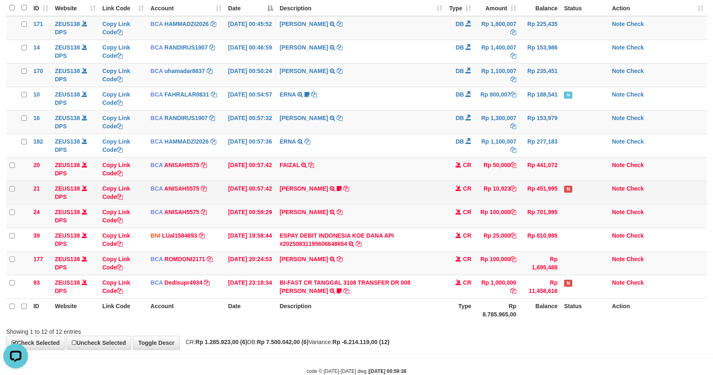
click at [297, 184] on td "FAZLUL RIZAL TRSF E-BANKING CR 0109/FTSCY/WS95051 10923.002025090153458295 TRFD…" at bounding box center [361, 193] width 170 height 24
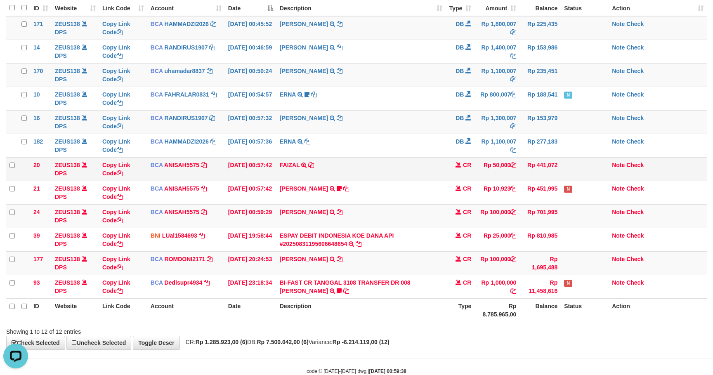
click at [300, 181] on td "FAIZAL TRSF E-BANKING CR 0109/FTSCY/WS95051 50000.002025090167951317 TRFDN-FAIZ…" at bounding box center [361, 169] width 170 height 24
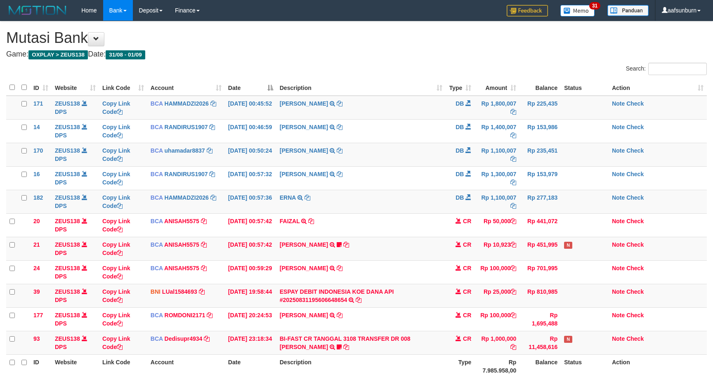
scroll to position [80, 0]
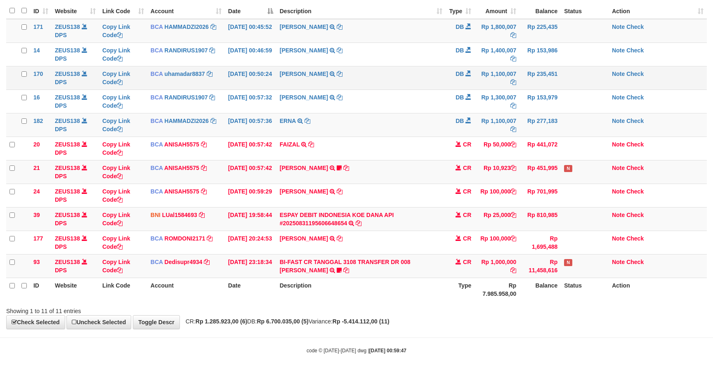
drag, startPoint x: 0, startPoint y: 0, endPoint x: 471, endPoint y: 75, distance: 476.6
click at [464, 72] on td "DB" at bounding box center [460, 78] width 29 height 24
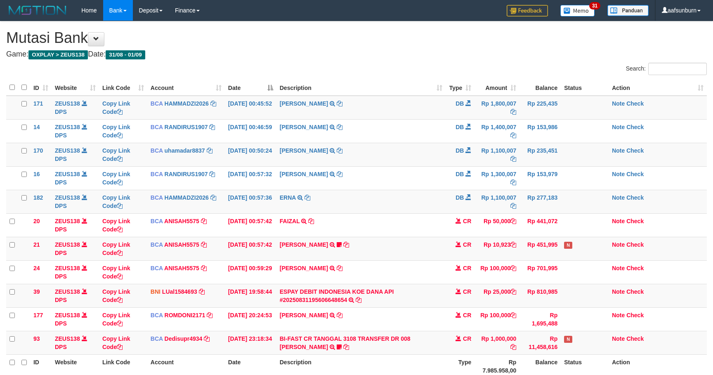
scroll to position [80, 0]
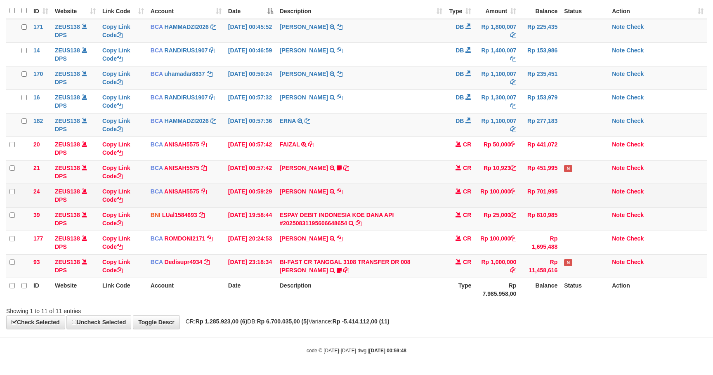
drag, startPoint x: 487, startPoint y: 207, endPoint x: 508, endPoint y: 203, distance: 21.4
click at [497, 207] on td "Rp 25,000" at bounding box center [496, 219] width 45 height 24
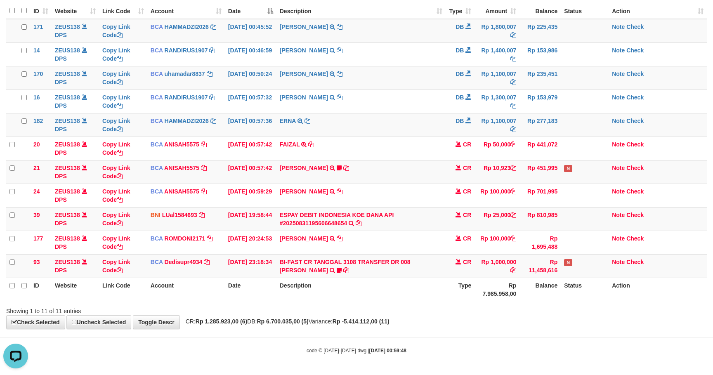
scroll to position [0, 0]
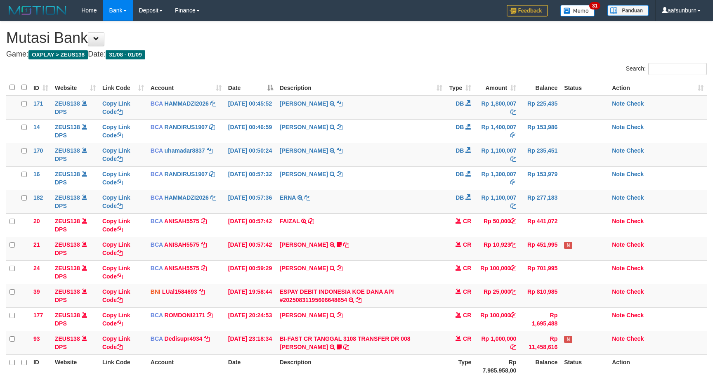
scroll to position [80, 0]
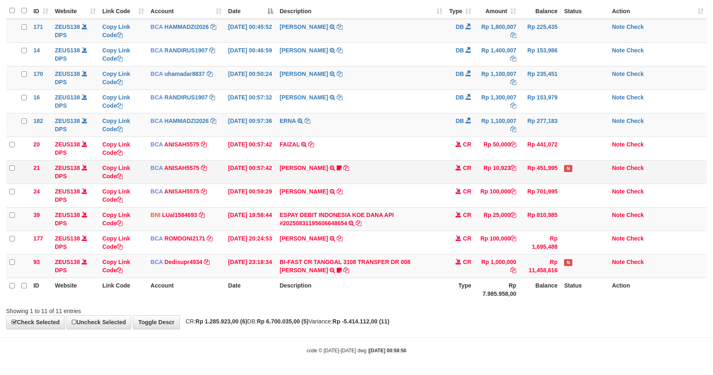
click at [410, 166] on td "FAZLUL RIZAL TRSF E-BANKING CR 0109/FTSCY/WS95051 10923.002025090153458295 TRFD…" at bounding box center [361, 172] width 170 height 24
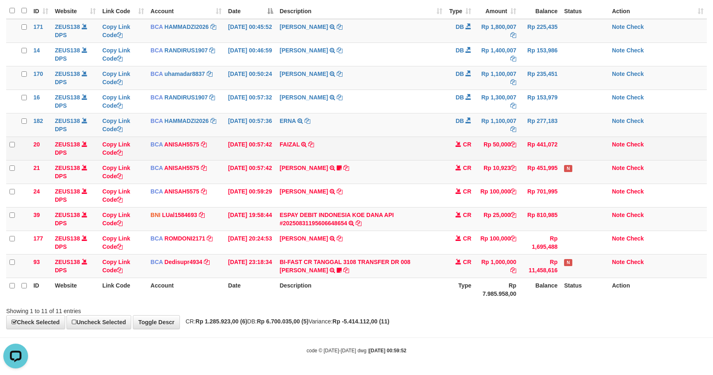
click at [552, 154] on td "Rp 441,072" at bounding box center [539, 149] width 41 height 24
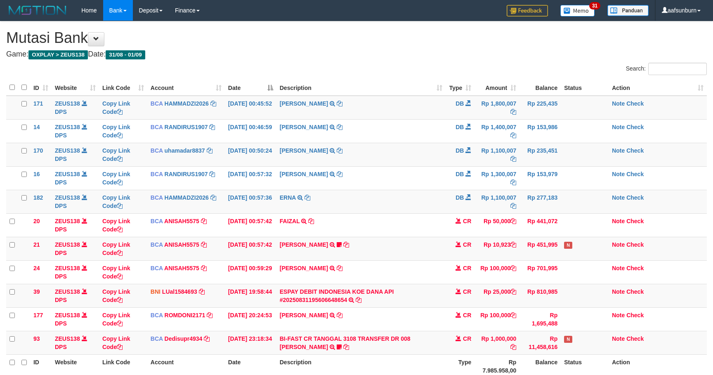
scroll to position [80, 0]
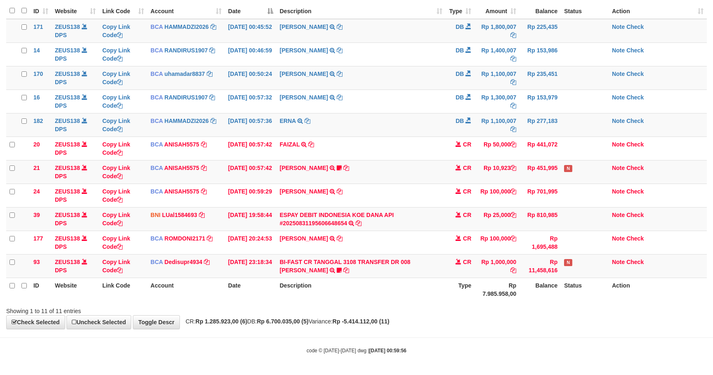
click at [550, 187] on td "Rp 701,995" at bounding box center [539, 196] width 41 height 24
click at [573, 308] on div "Showing 1 to 11 of 11 entries" at bounding box center [356, 310] width 713 height 12
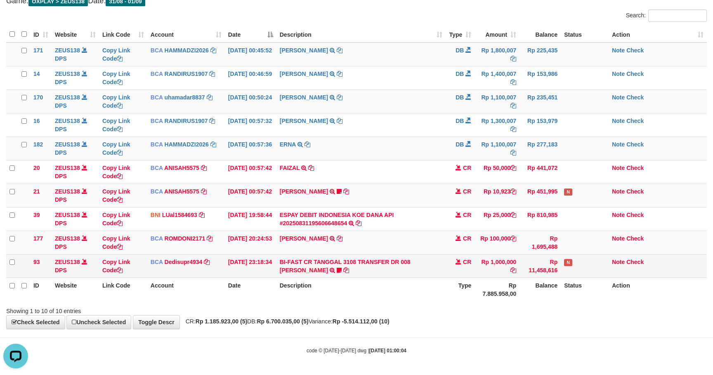
click at [525, 262] on td "Rp 11,458,616" at bounding box center [539, 266] width 41 height 24
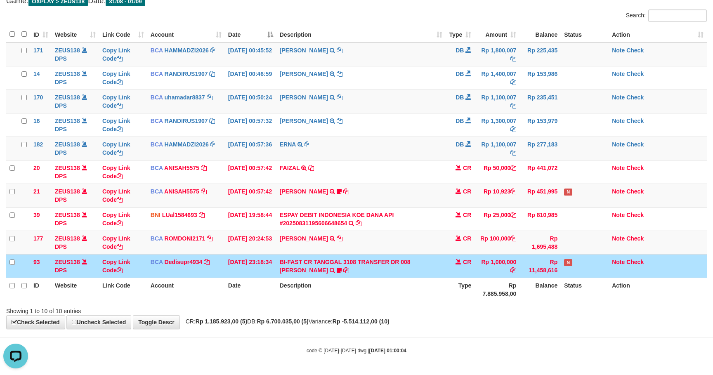
click at [525, 261] on td "Rp 11,458,616" at bounding box center [539, 266] width 41 height 24
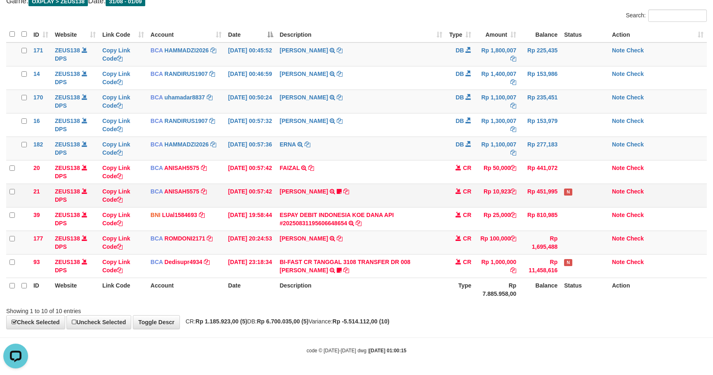
click at [481, 192] on td "Rp 10,923" at bounding box center [496, 196] width 45 height 24
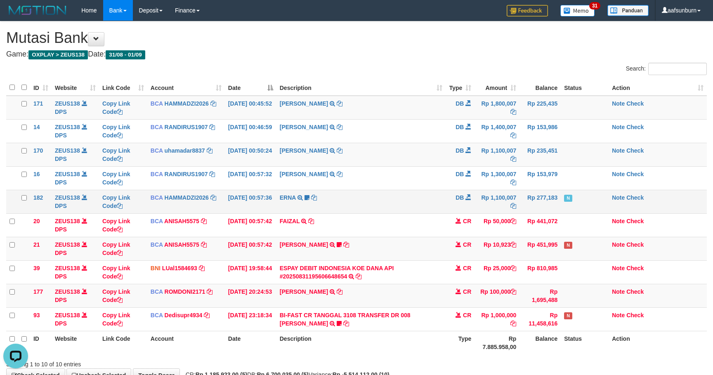
click at [568, 192] on td "N" at bounding box center [585, 202] width 48 height 24
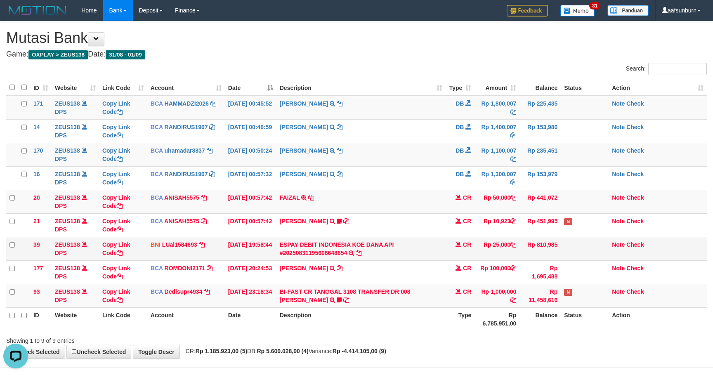
click at [486, 249] on td "Rp 25,000" at bounding box center [496, 249] width 45 height 24
click at [281, 85] on tr "ID Website Link Code Account Date Description Type Amount Balance Status Action" at bounding box center [356, 88] width 701 height 16
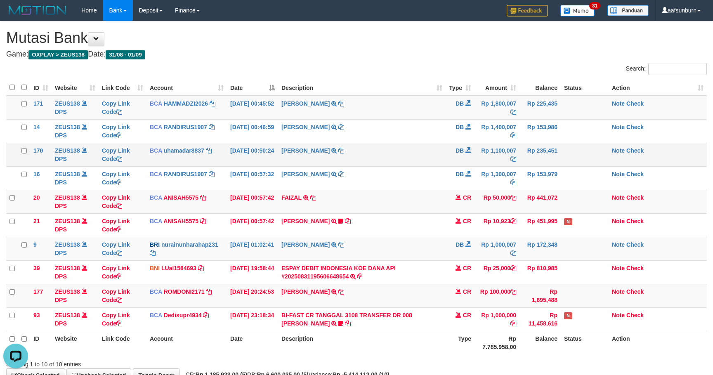
click at [445, 145] on tr "170 ZEUS138 DPS Copy Link Code BCA uhamadar8837 DPS MUHAMAD ARYA MAFIUDIN mutas…" at bounding box center [356, 155] width 701 height 24
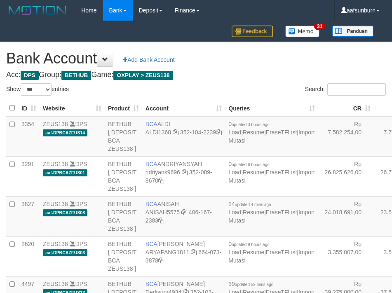
select select "***"
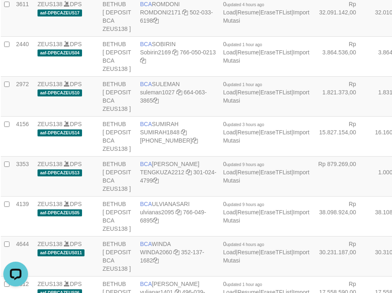
drag, startPoint x: 290, startPoint y: 88, endPoint x: 263, endPoint y: 100, distance: 29.9
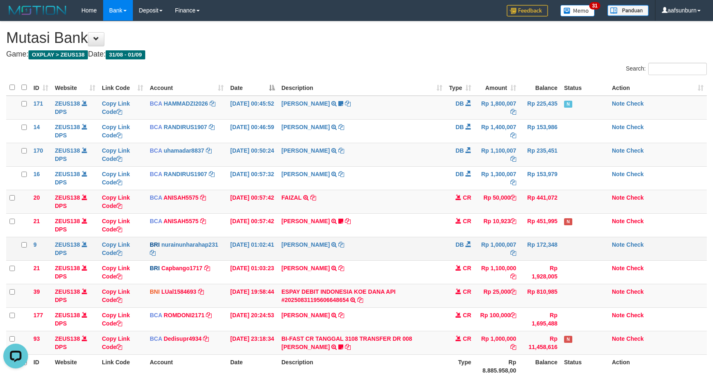
click at [526, 240] on td "Rp 172,348" at bounding box center [539, 249] width 41 height 24
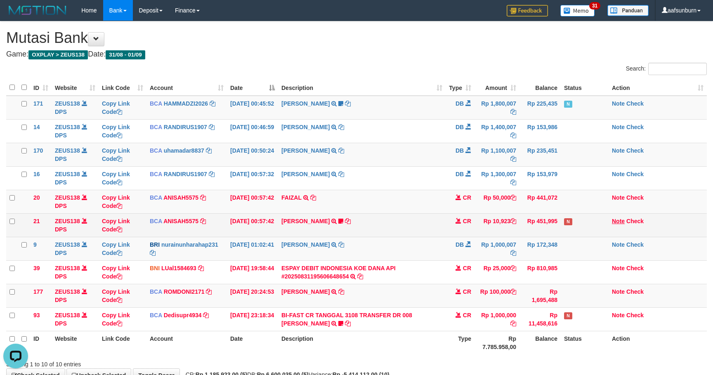
click at [532, 232] on tbody "171 ZEUS138 DPS Copy Link Code BCA HAMMADZI2026 DPS [PERSON_NAME] mutasi_202509…" at bounding box center [356, 214] width 701 height 236
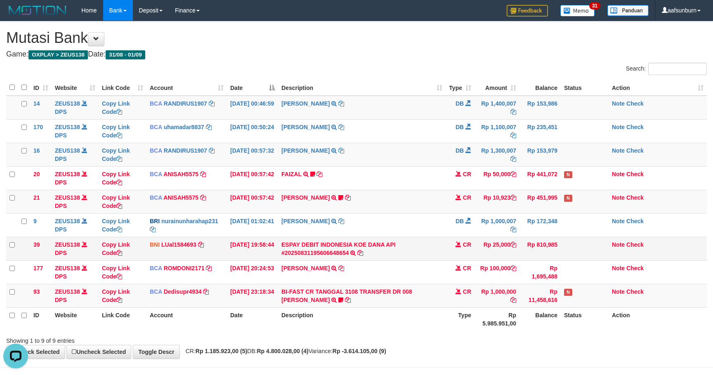
click at [437, 243] on td "ESPAY DEBIT INDONESIA KOE DANA API #20250831195606648654 TRANSFER DARI ESPAY DE…" at bounding box center [361, 249] width 167 height 24
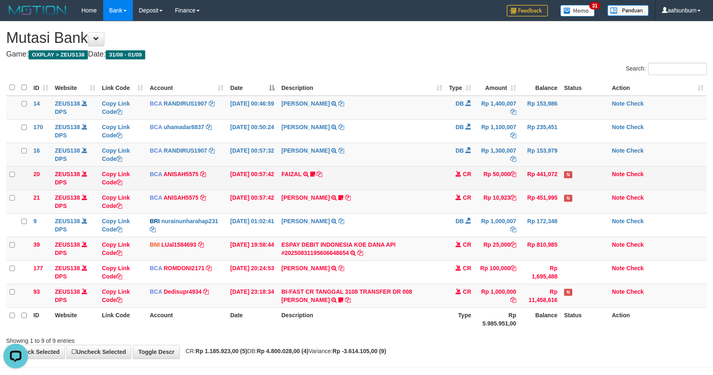
click at [415, 187] on td "FAIZAL TRSF E-BANKING CR 0109/FTSCY/WS95051 50000.002025090167951317 TRFDN-FAIZ…" at bounding box center [361, 178] width 167 height 24
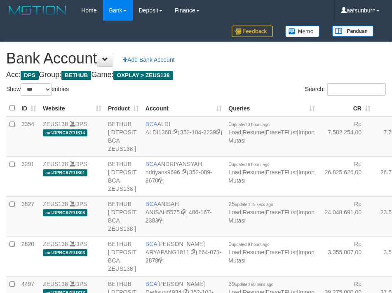
select select "***"
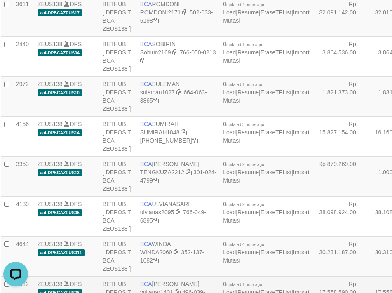
scroll to position [1599, 5]
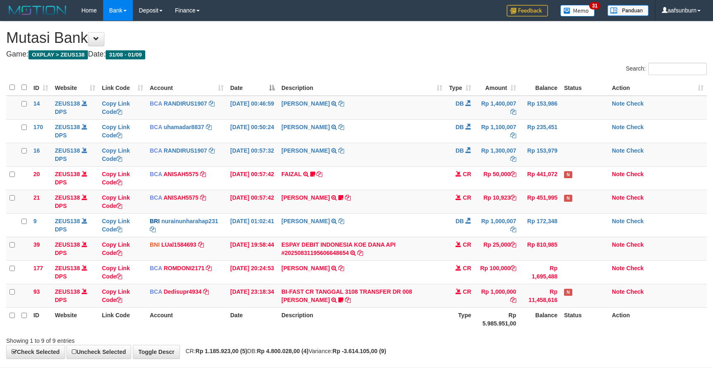
drag, startPoint x: 464, startPoint y: 267, endPoint x: 717, endPoint y: 244, distance: 254.0
click at [475, 265] on tr "177 ZEUS138 DPS Copy Link Code BCA ROMDONI2171 DPS ROMDONI mutasi_20250831_3611…" at bounding box center [356, 272] width 701 height 24
click at [505, 254] on td "Rp 25,000" at bounding box center [496, 249] width 45 height 24
click at [451, 258] on td "CR" at bounding box center [460, 249] width 29 height 24
click at [449, 255] on td "CR" at bounding box center [460, 249] width 29 height 24
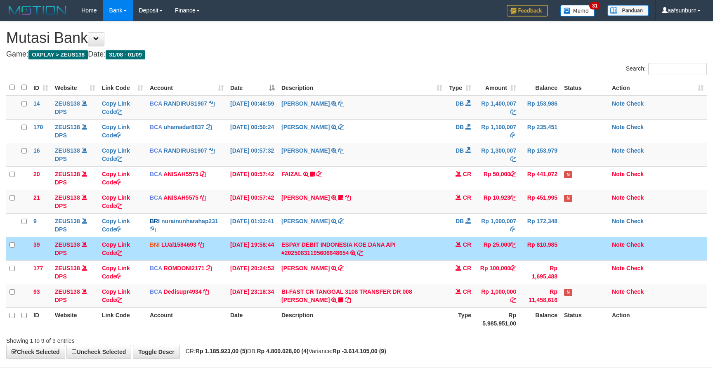
click at [449, 255] on td "CR" at bounding box center [460, 249] width 29 height 24
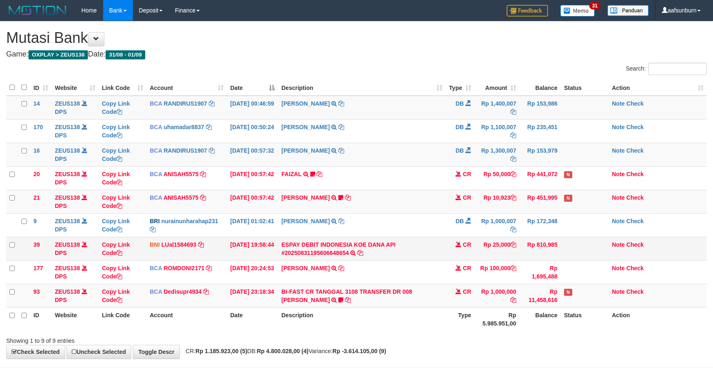
click at [437, 242] on td "ESPAY DEBIT INDONESIA KOE DANA API #20250831195606648654 TRANSFER DARI ESPAY DE…" at bounding box center [361, 249] width 167 height 24
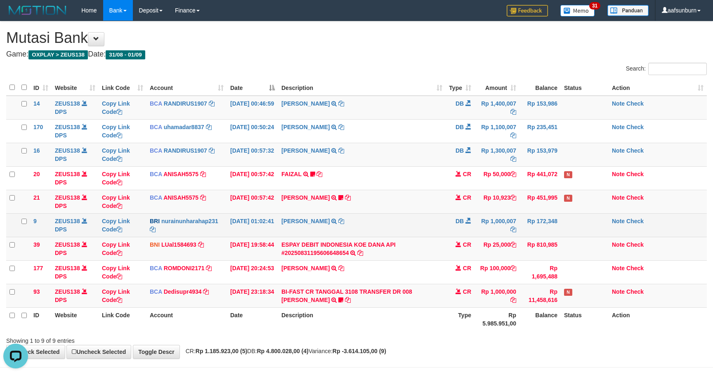
click at [433, 236] on td "[PERSON_NAME] TRANSFER NBMB [PERSON_NAME] TO [PERSON_NAME] YA" at bounding box center [361, 225] width 167 height 24
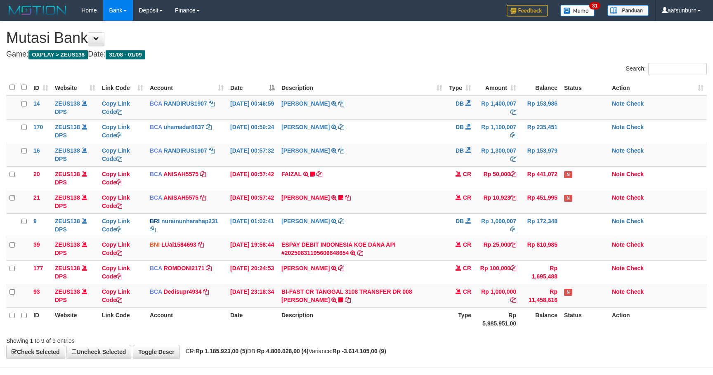
click at [432, 236] on td "[PERSON_NAME] TRANSFER NBMB [PERSON_NAME] TO [PERSON_NAME] YA" at bounding box center [361, 225] width 167 height 24
click at [413, 250] on td "ESPAY DEBIT INDONESIA KOE DANA API #20250831195606648654 TRANSFER DARI ESPAY DE…" at bounding box center [361, 249] width 167 height 24
click at [410, 250] on td "ESPAY DEBIT INDONESIA KOE DANA API #20250831195606648654 TRANSFER DARI ESPAY DE…" at bounding box center [361, 249] width 167 height 24
click at [433, 259] on td "ESPAY DEBIT INDONESIA KOE DANA API #20250831195606648654 TRANSFER DARI ESPAY DE…" at bounding box center [361, 249] width 167 height 24
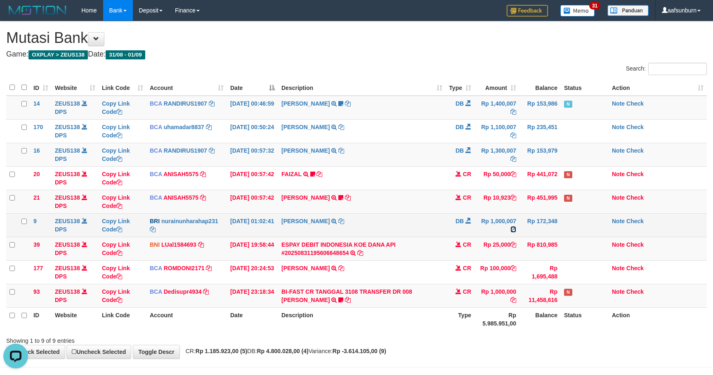
click at [510, 231] on icon at bounding box center [513, 229] width 6 height 6
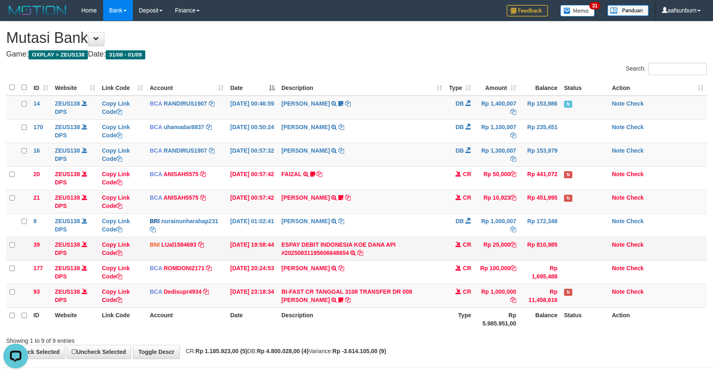
click at [481, 241] on td "Rp 25,000" at bounding box center [496, 249] width 45 height 24
